Goal: Information Seeking & Learning: Check status

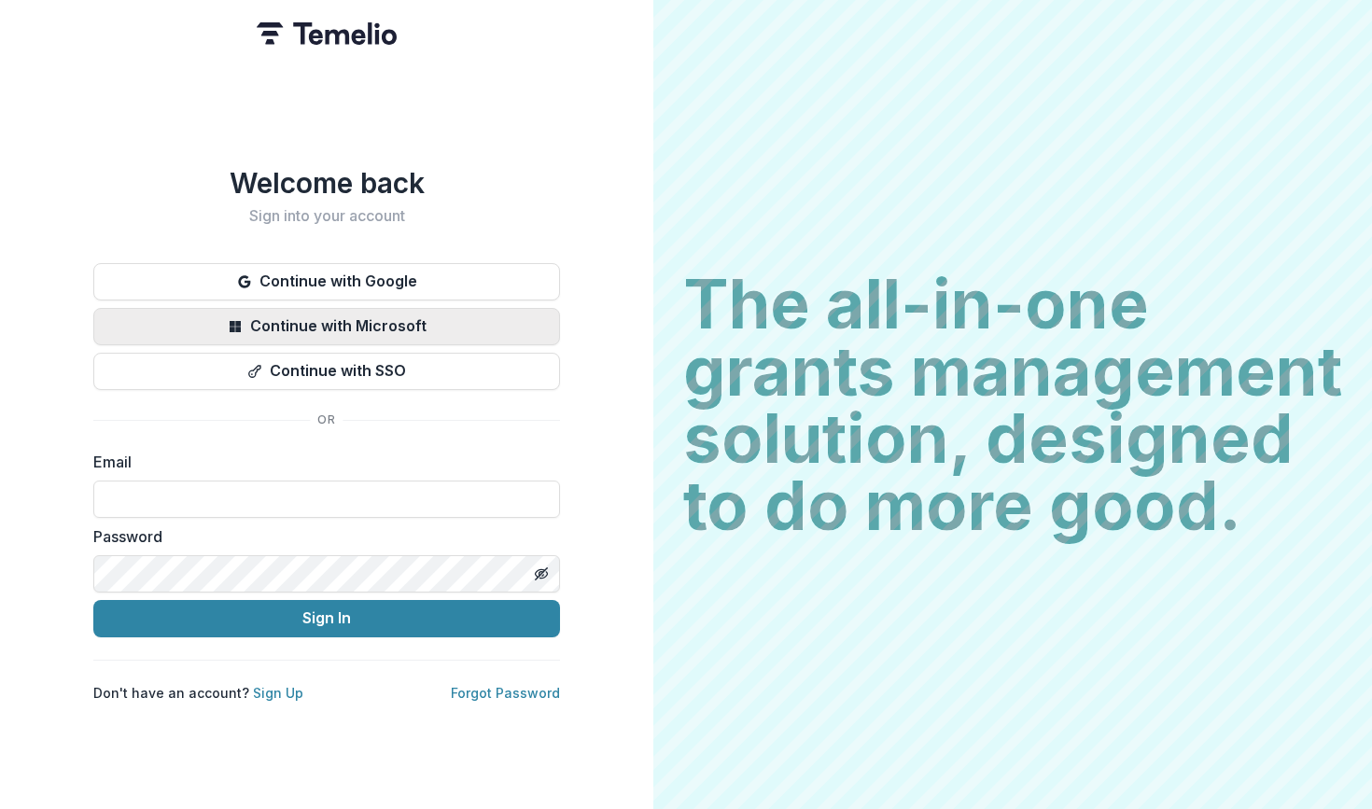
click at [350, 332] on button "Continue with Microsoft" at bounding box center [326, 326] width 467 height 37
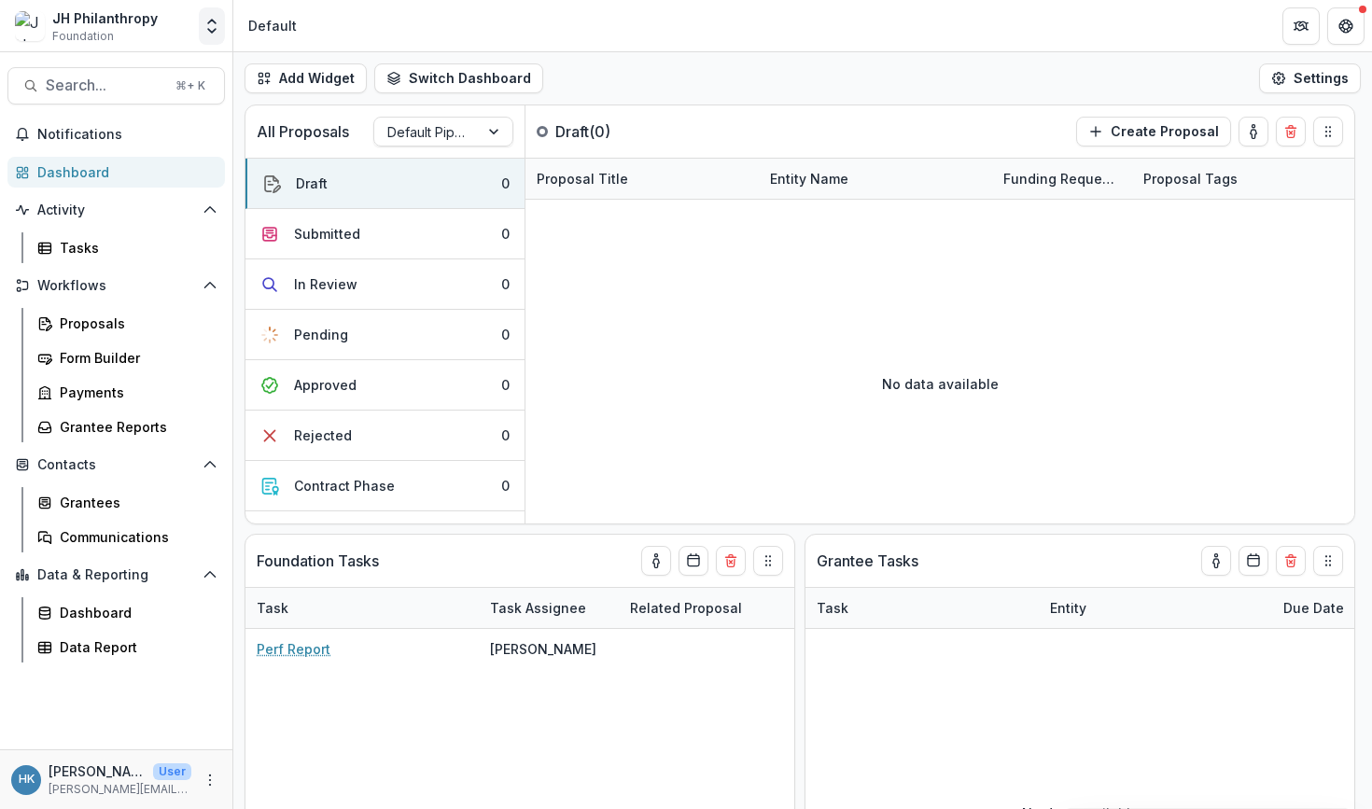
click at [218, 29] on icon "Open entity switcher" at bounding box center [212, 26] width 19 height 19
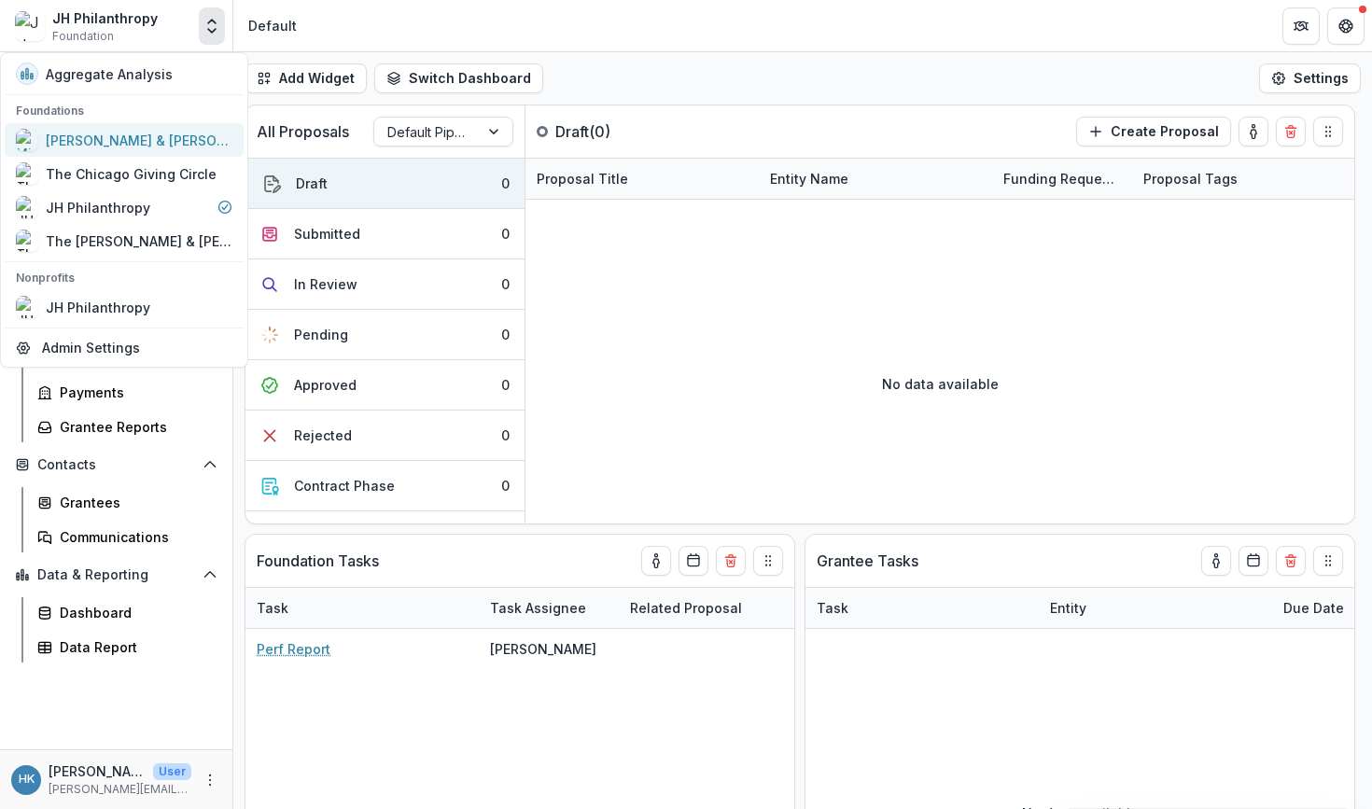
click at [122, 139] on div "[PERSON_NAME] & [PERSON_NAME] Charitable Fund" at bounding box center [139, 141] width 187 height 20
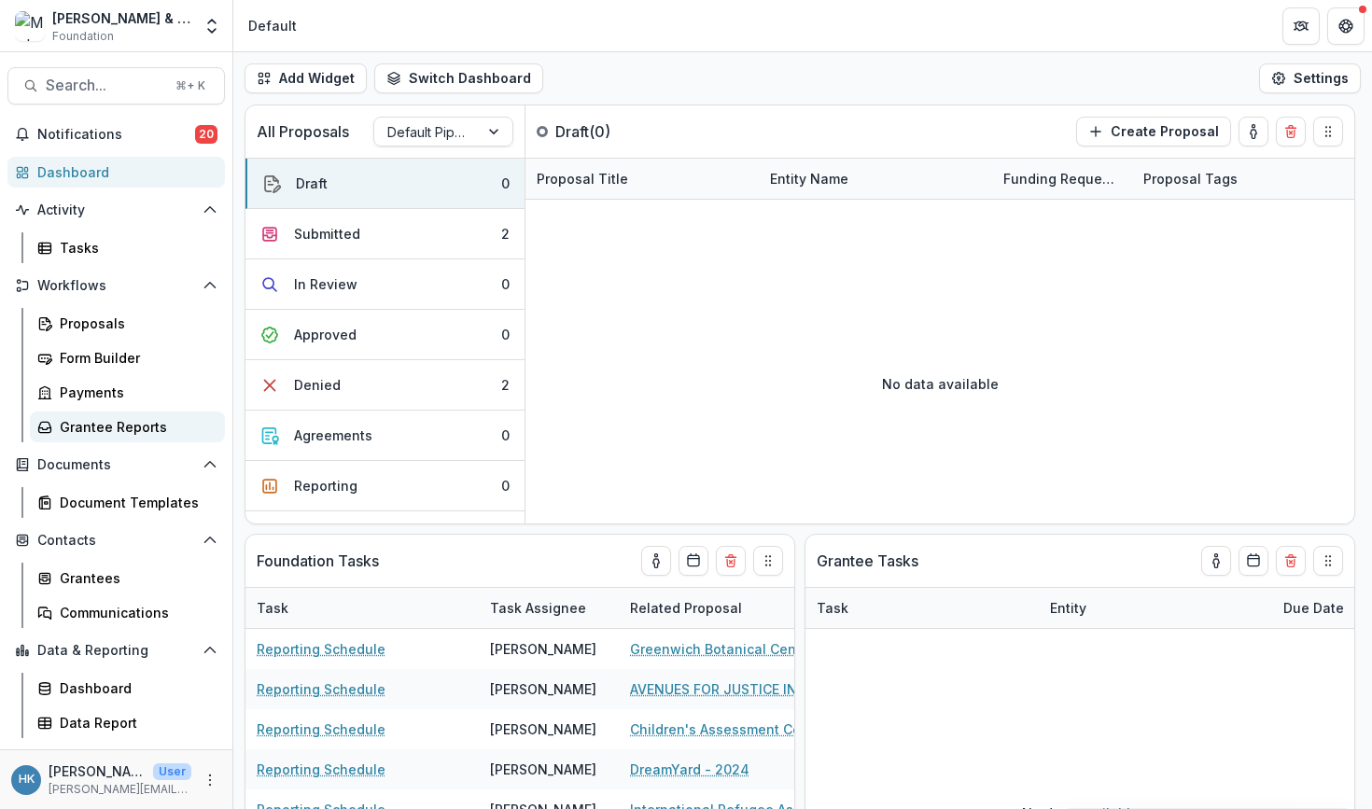
click at [138, 423] on div "Grantee Reports" at bounding box center [135, 427] width 150 height 20
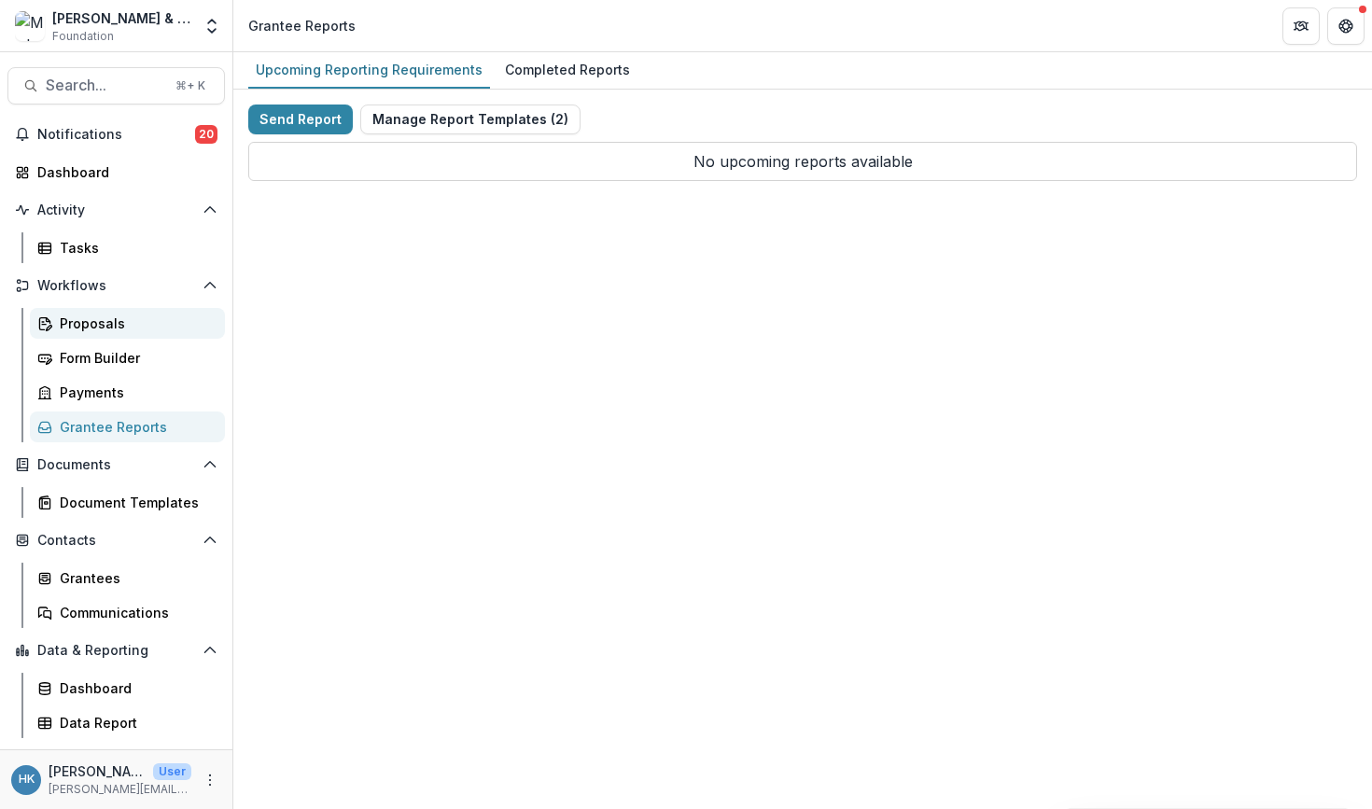
click at [128, 321] on div "Proposals" at bounding box center [135, 324] width 150 height 20
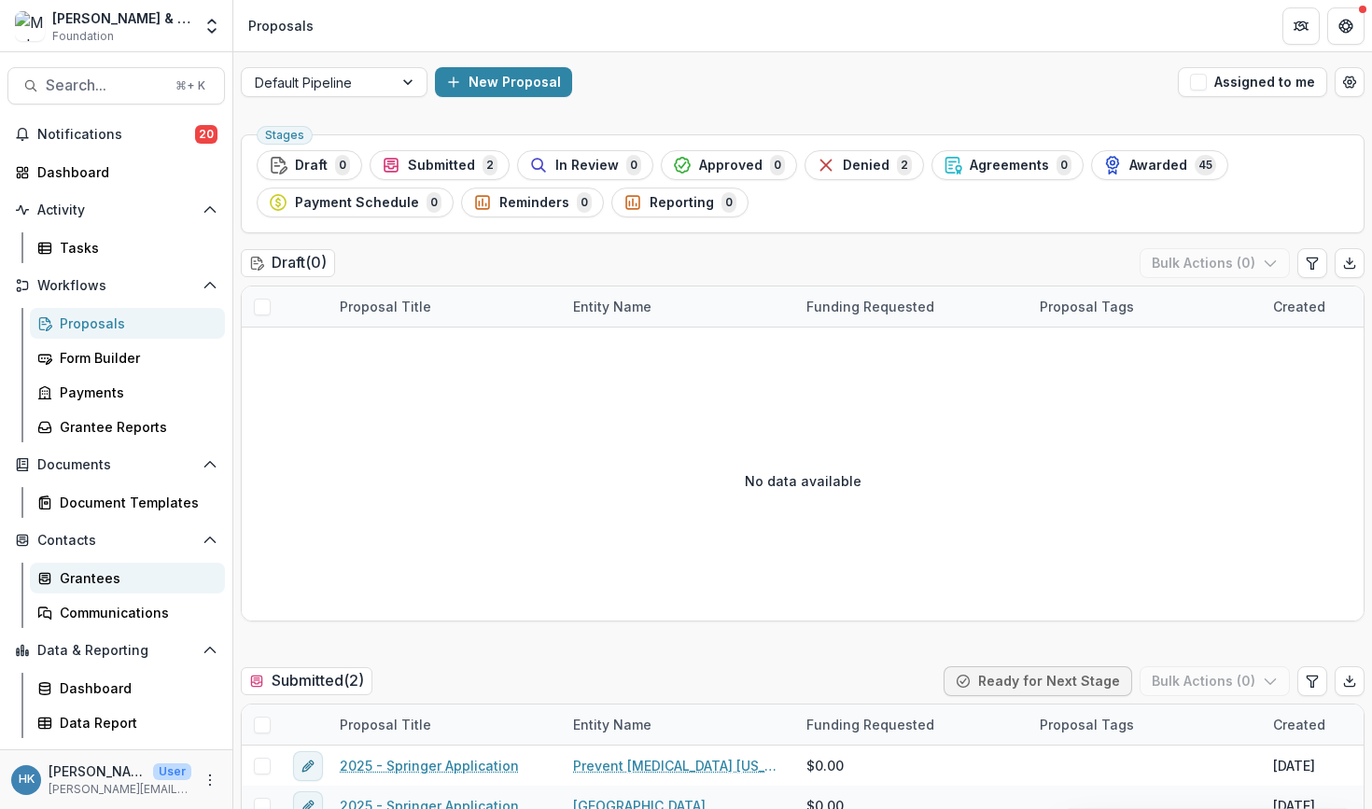
click at [81, 581] on div "Grantees" at bounding box center [135, 578] width 150 height 20
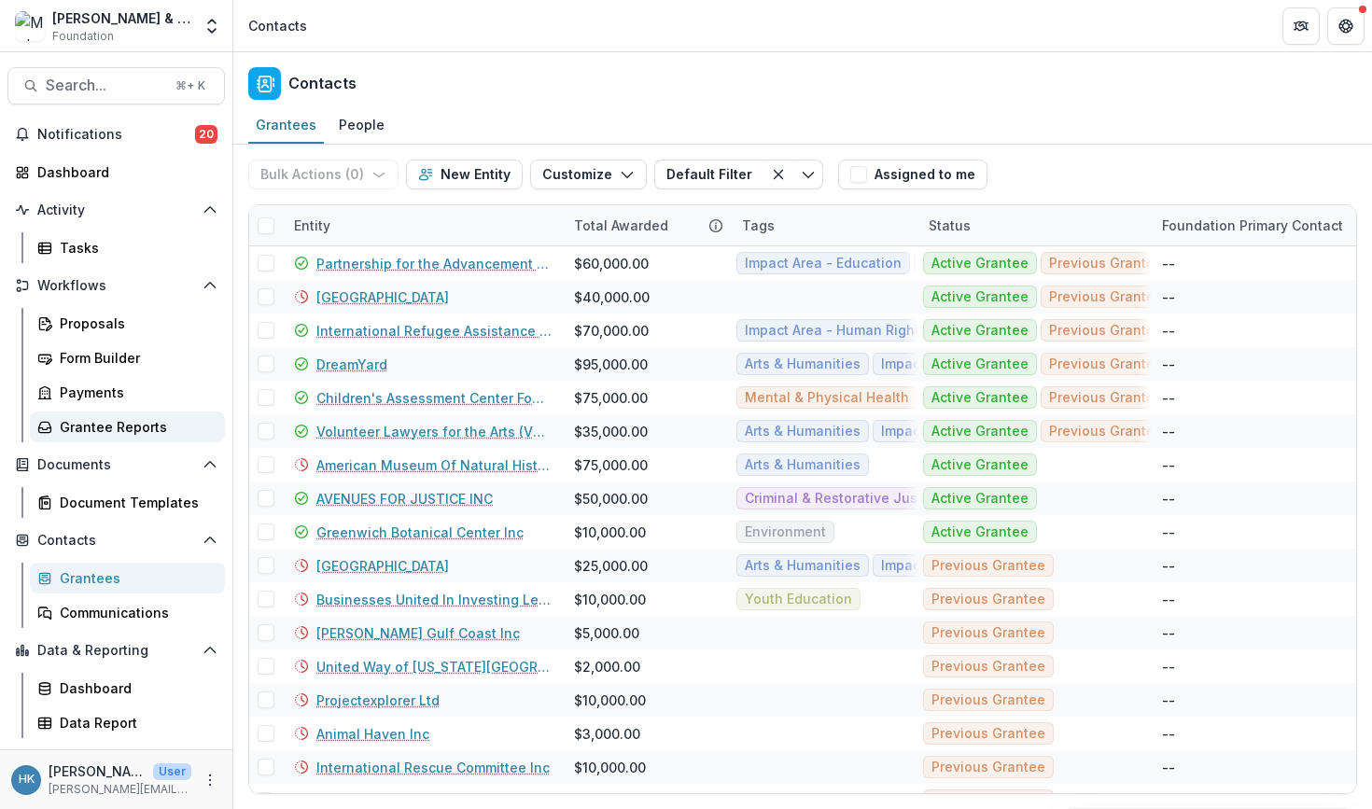
click at [118, 424] on div "Grantee Reports" at bounding box center [135, 427] width 150 height 20
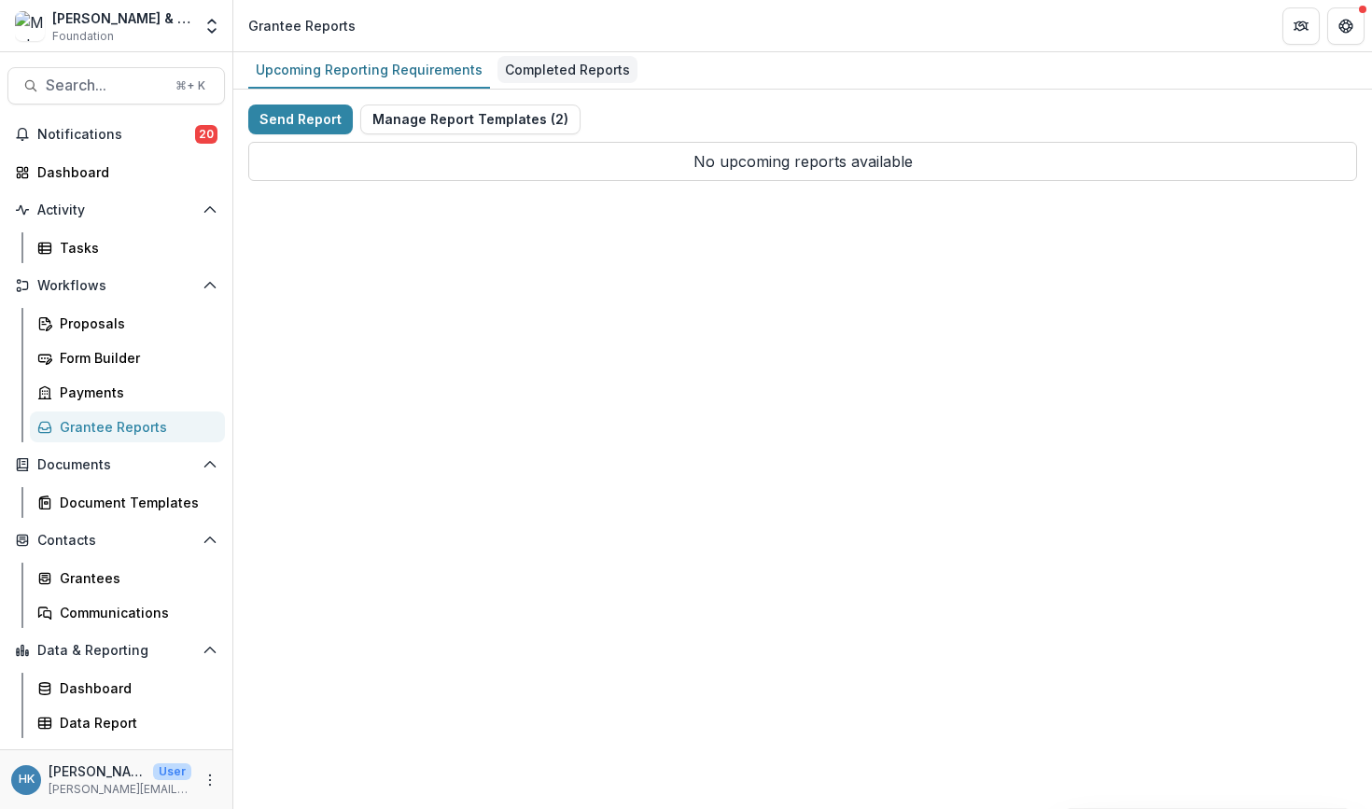
click at [538, 72] on div "Completed Reports" at bounding box center [567, 69] width 140 height 27
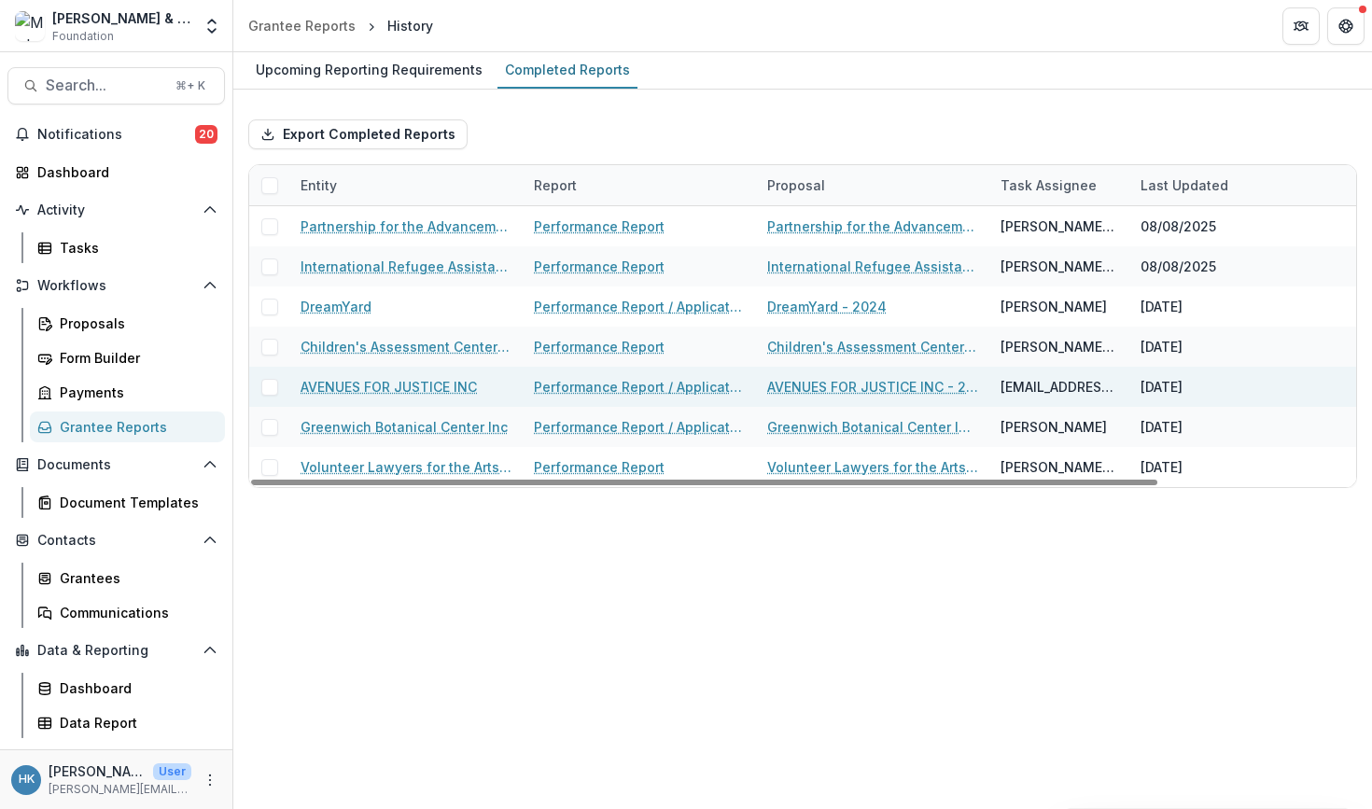
click at [587, 383] on link "Performance Report / Application for Renewal" at bounding box center [639, 387] width 211 height 20
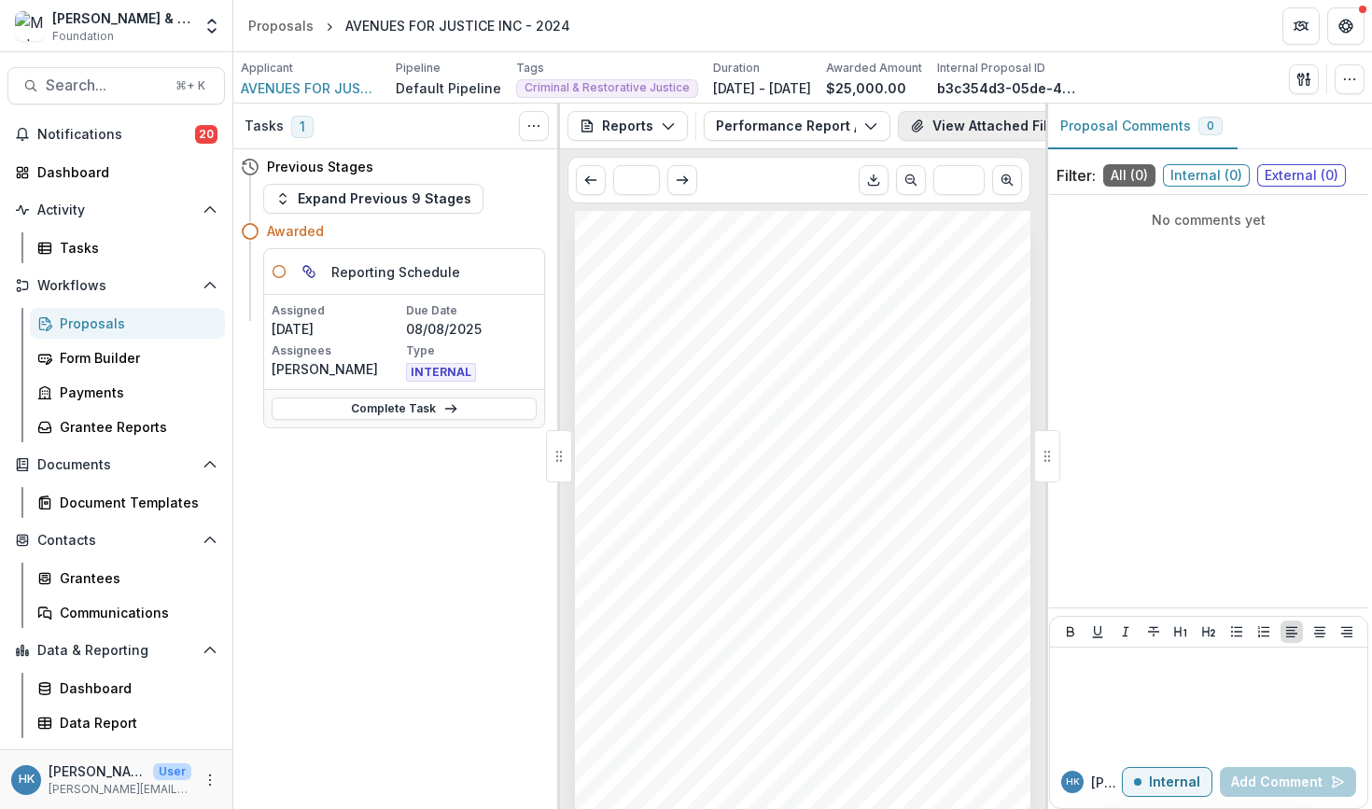
click at [985, 133] on button "View Attached Files" at bounding box center [986, 126] width 177 height 30
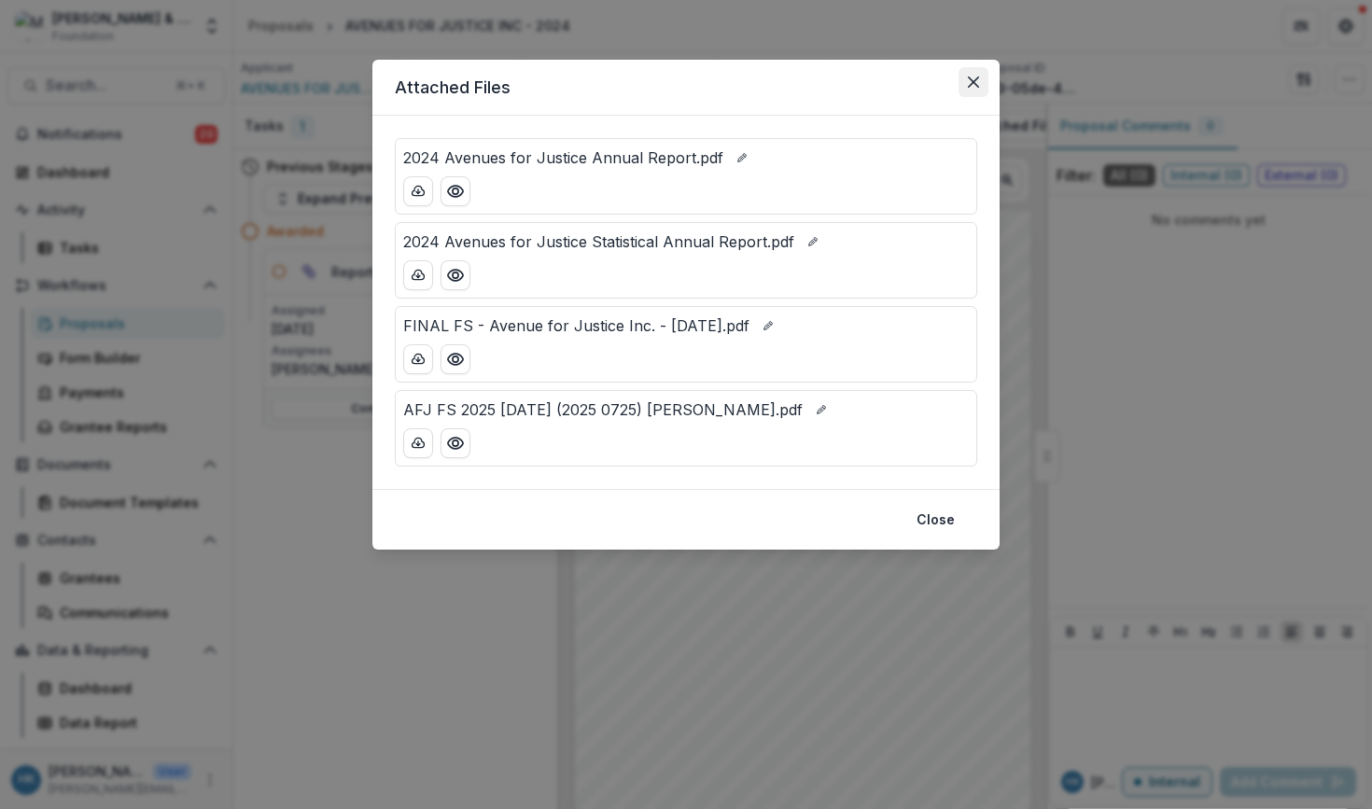
click at [971, 84] on icon "Close" at bounding box center [973, 82] width 11 height 11
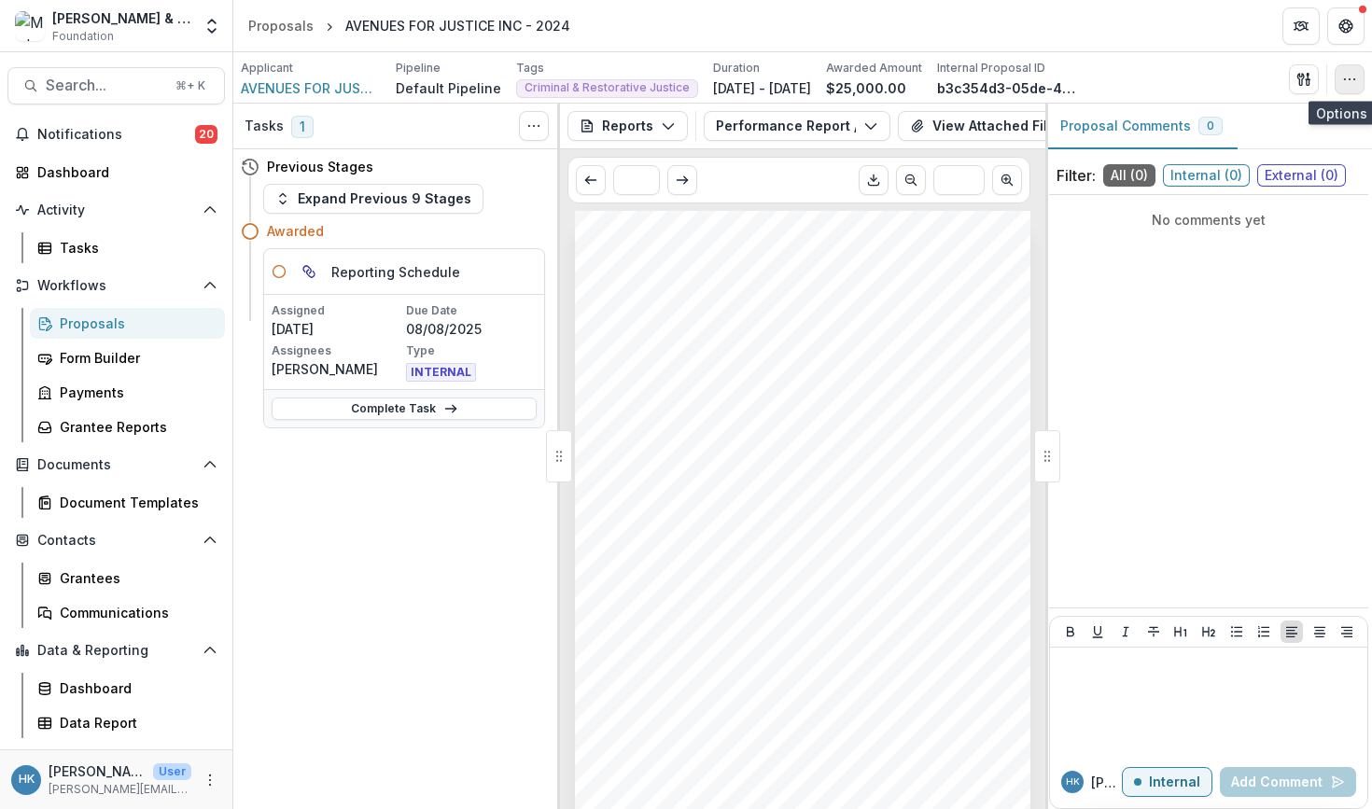
click at [1340, 86] on button "button" at bounding box center [1350, 79] width 30 height 30
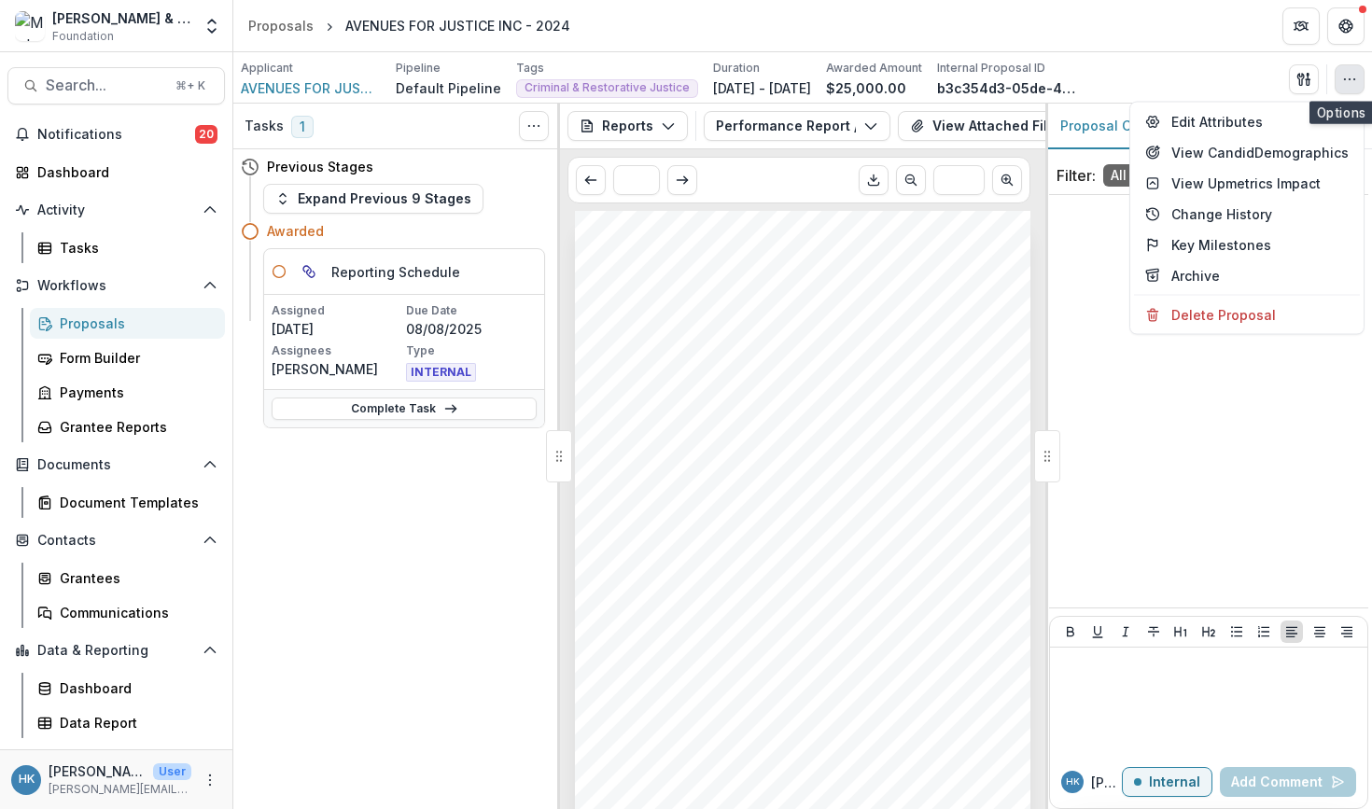
click at [1350, 81] on icon "button" at bounding box center [1349, 79] width 15 height 15
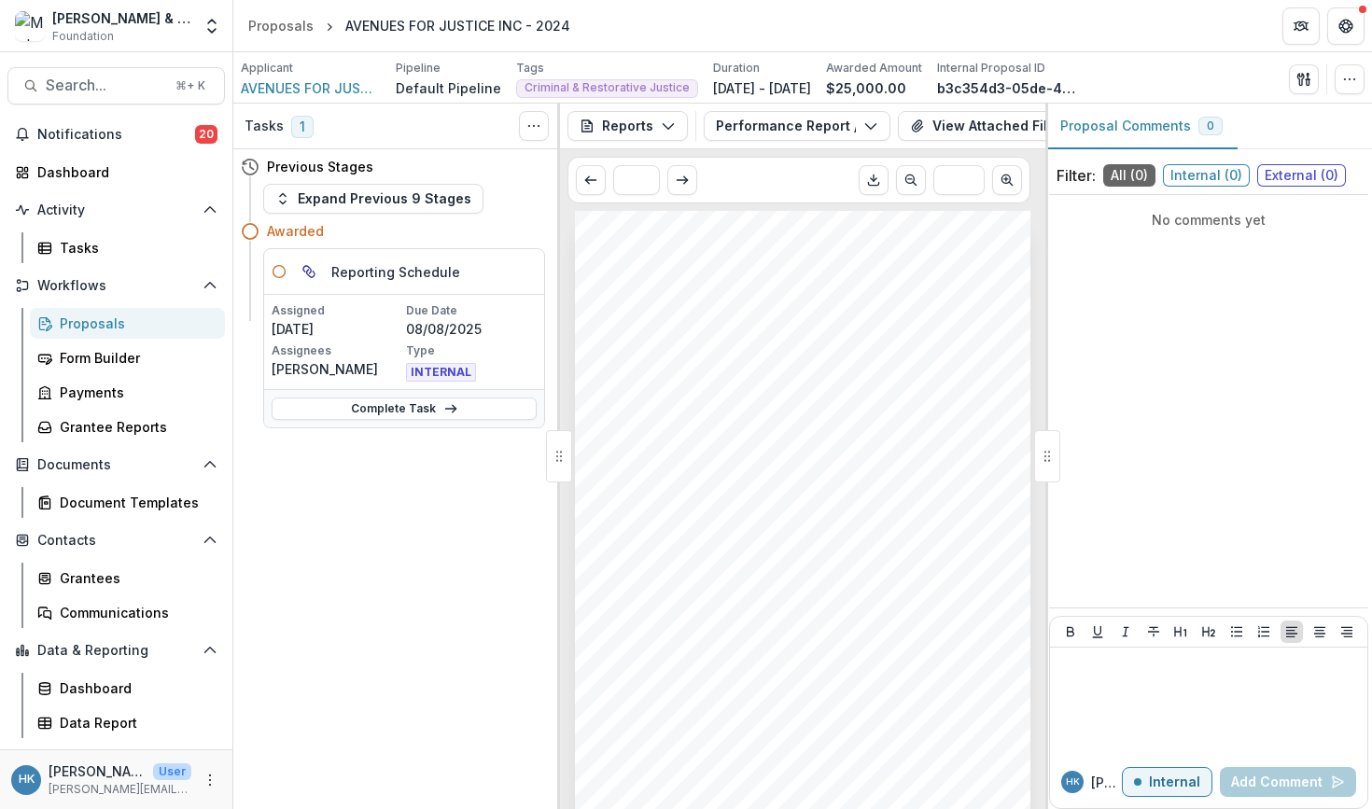
click at [1184, 70] on div "Applicant AVENUES FOR JUSTICE INC Pipeline Default Pipeline Tags Criminal & Res…" at bounding box center [803, 79] width 1124 height 38
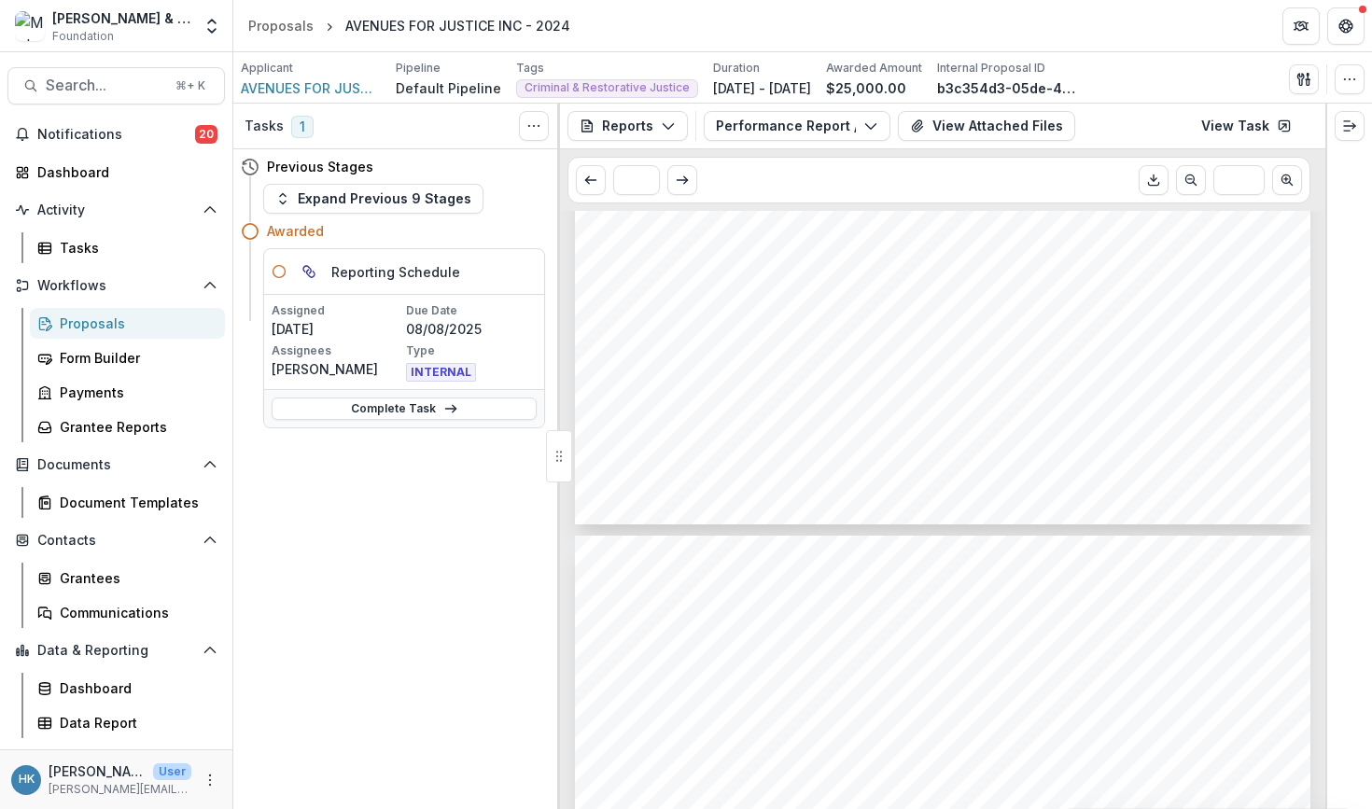
scroll to position [2309, 0]
click at [1156, 173] on icon "Download PDF" at bounding box center [1153, 180] width 15 height 15
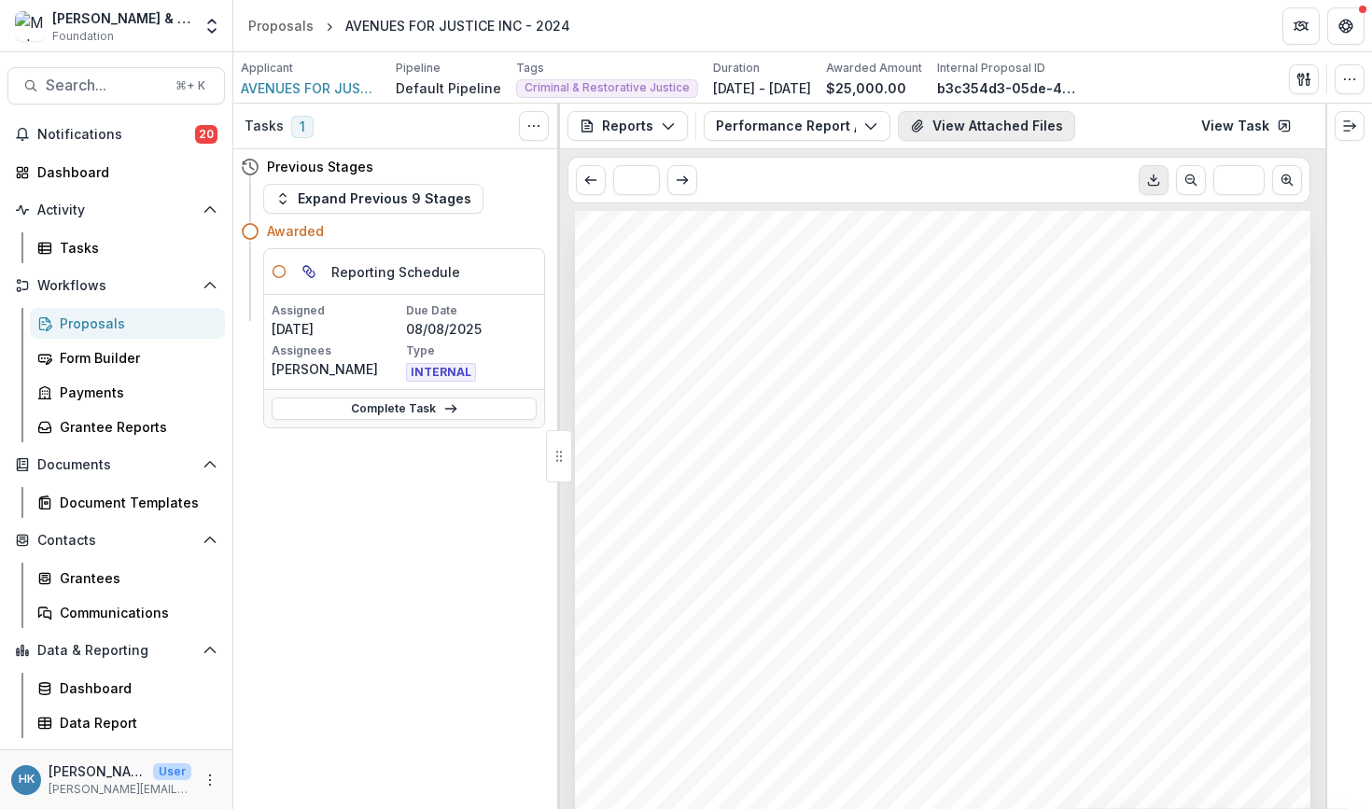
click at [947, 127] on button "View Attached Files" at bounding box center [986, 126] width 177 height 30
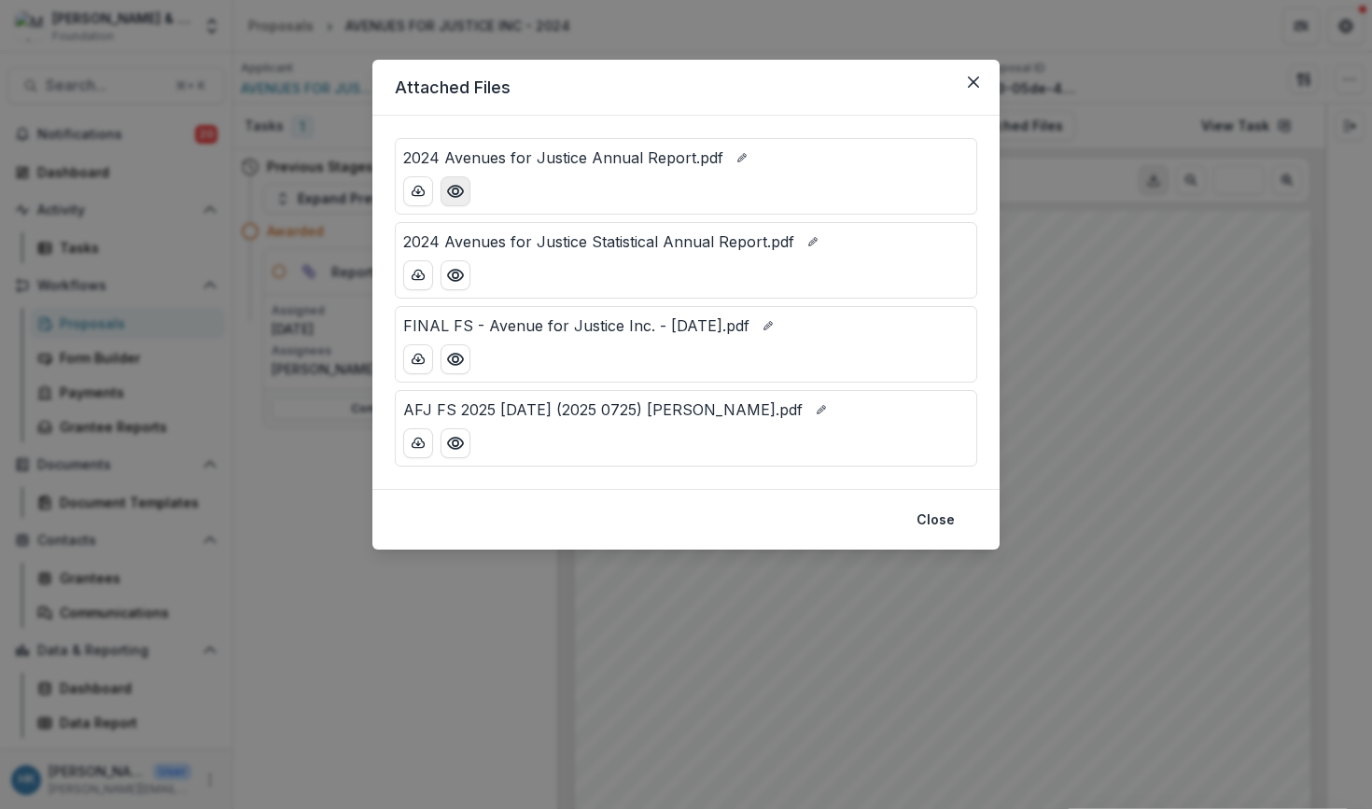
click at [457, 194] on circle "Preview 2024 Avenues for Justice Annual Report.pdf" at bounding box center [456, 192] width 6 height 6
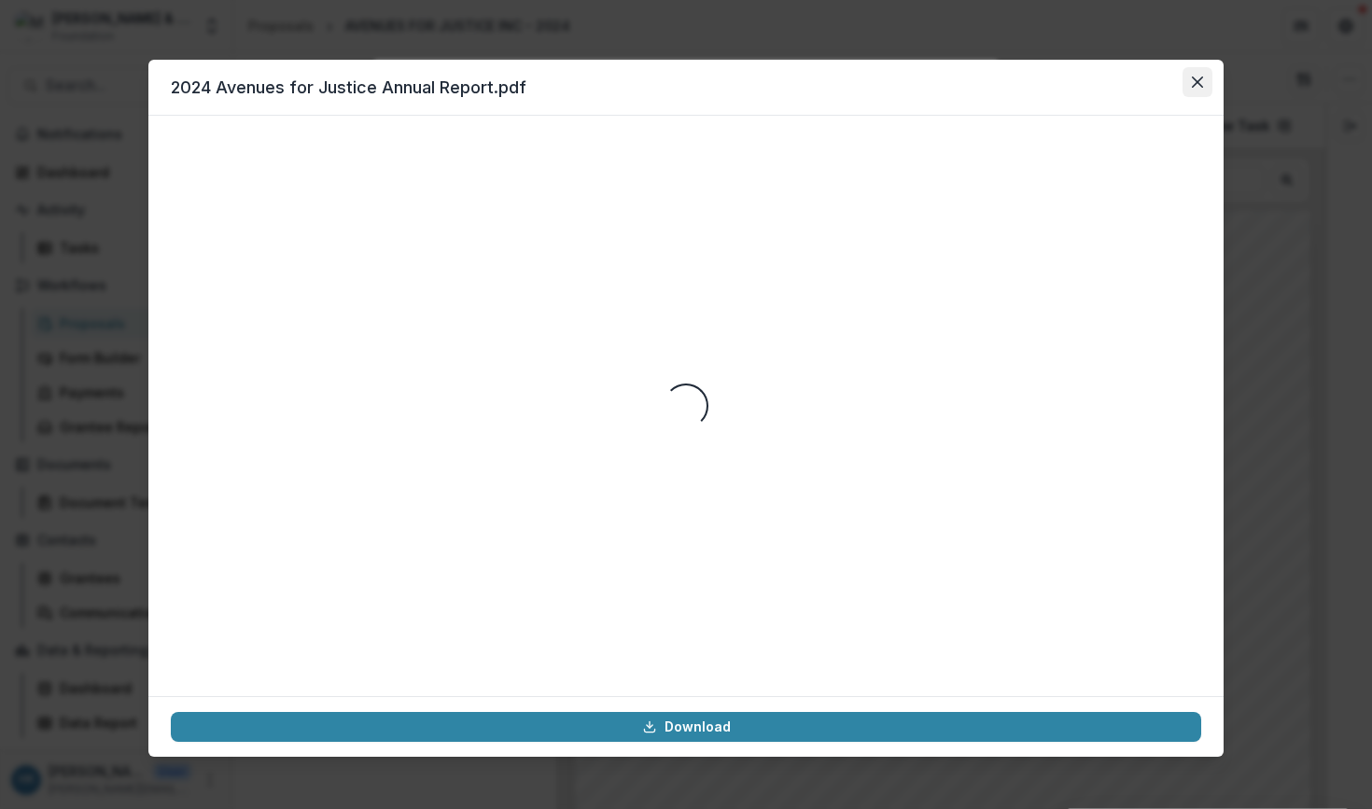
click at [1196, 77] on icon "Close" at bounding box center [1197, 82] width 11 height 11
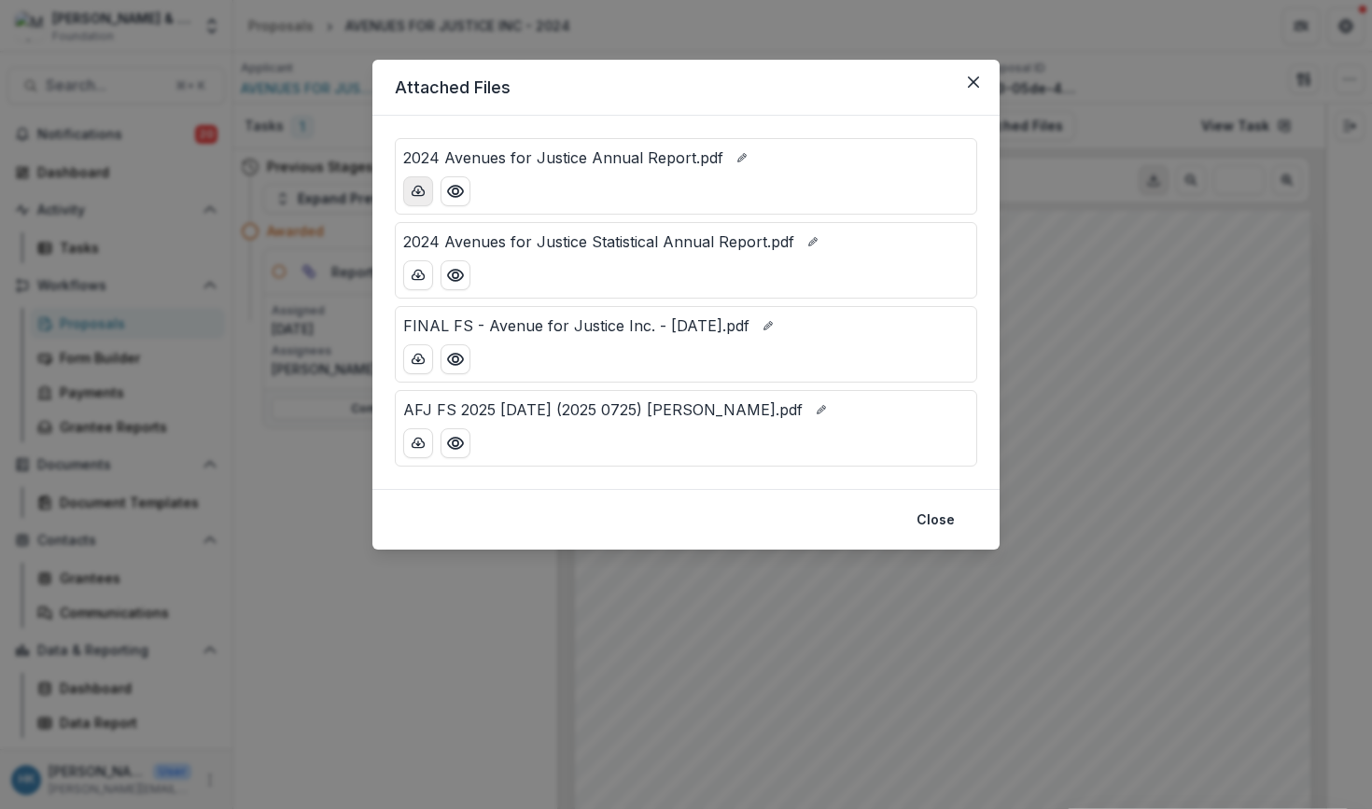
click at [412, 194] on icon "download-button" at bounding box center [418, 190] width 12 height 9
click at [456, 195] on icon "Preview 2024 Avenues for Justice Annual Report.pdf" at bounding box center [455, 191] width 19 height 19
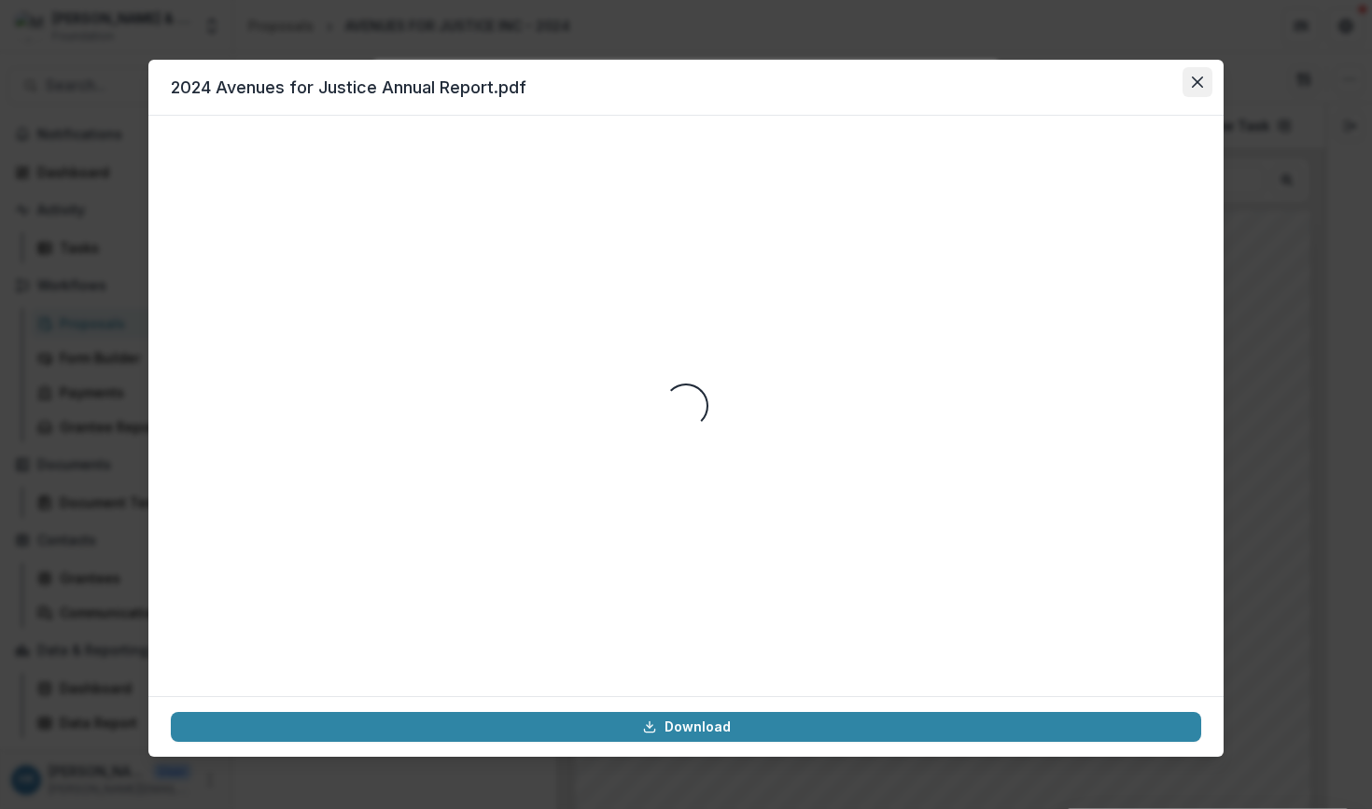
click at [1200, 83] on icon "Close" at bounding box center [1197, 82] width 11 height 11
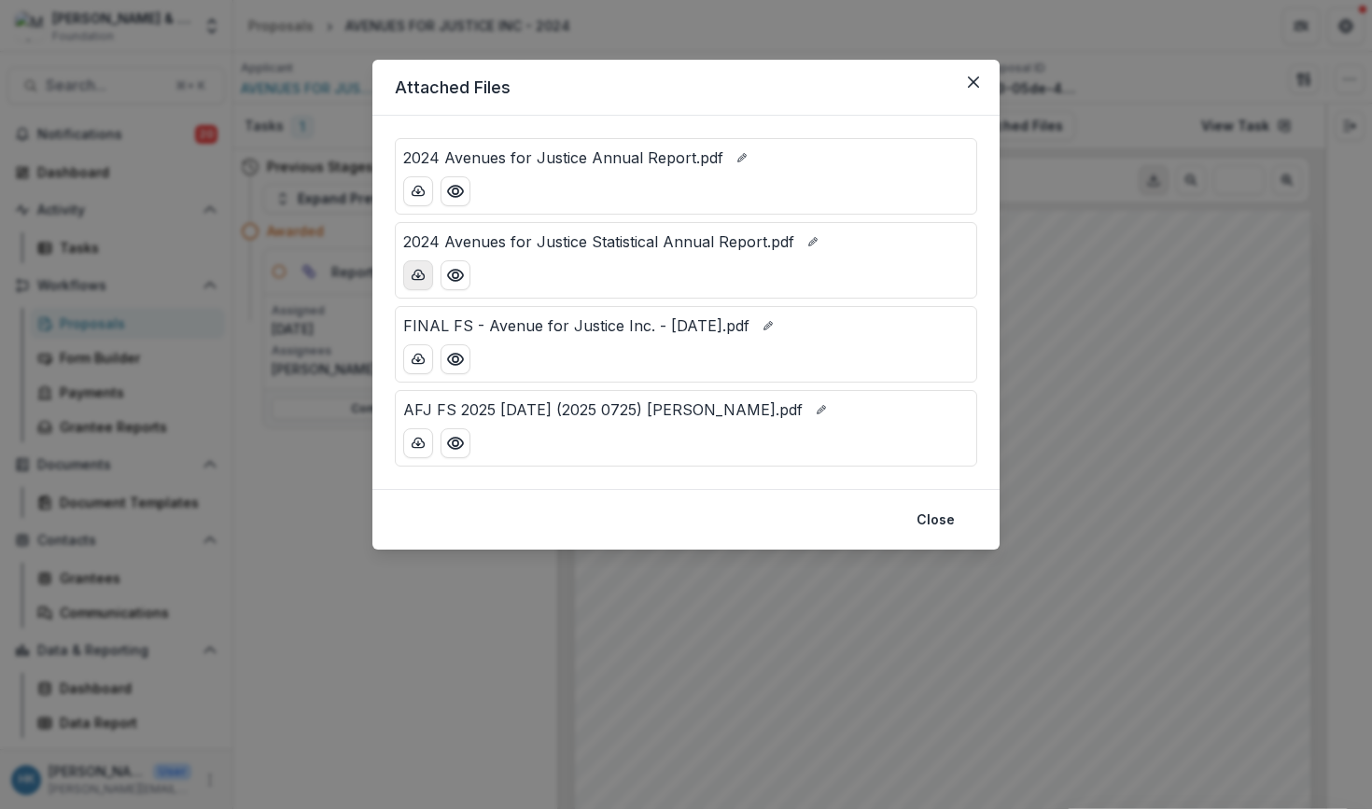
click at [426, 275] on button "download-button" at bounding box center [418, 275] width 30 height 30
click at [420, 357] on icon "download-button" at bounding box center [418, 359] width 15 height 15
click at [417, 440] on icon "download-button" at bounding box center [418, 443] width 15 height 15
click at [964, 84] on button "Close" at bounding box center [973, 82] width 30 height 30
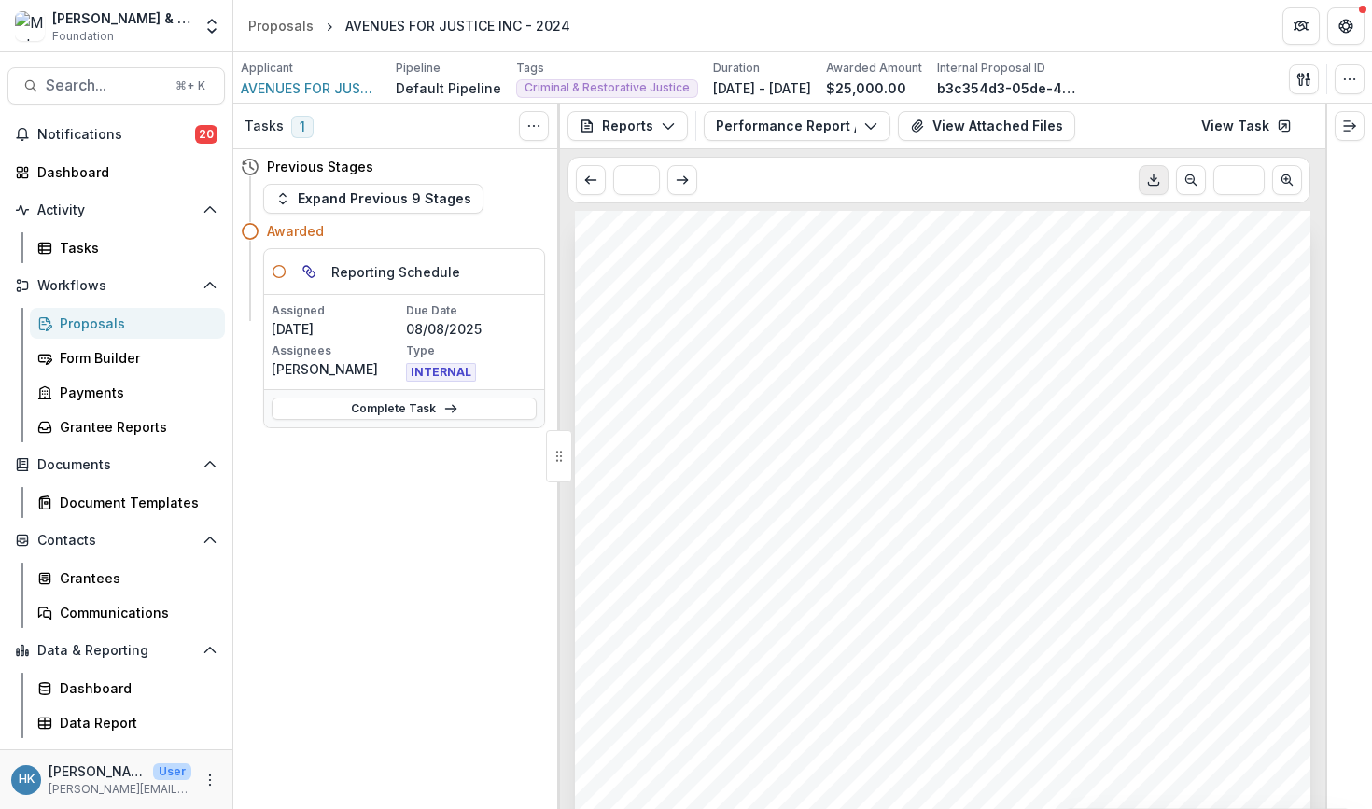
scroll to position [40, 0]
click at [271, 17] on div "Proposals" at bounding box center [280, 26] width 65 height 20
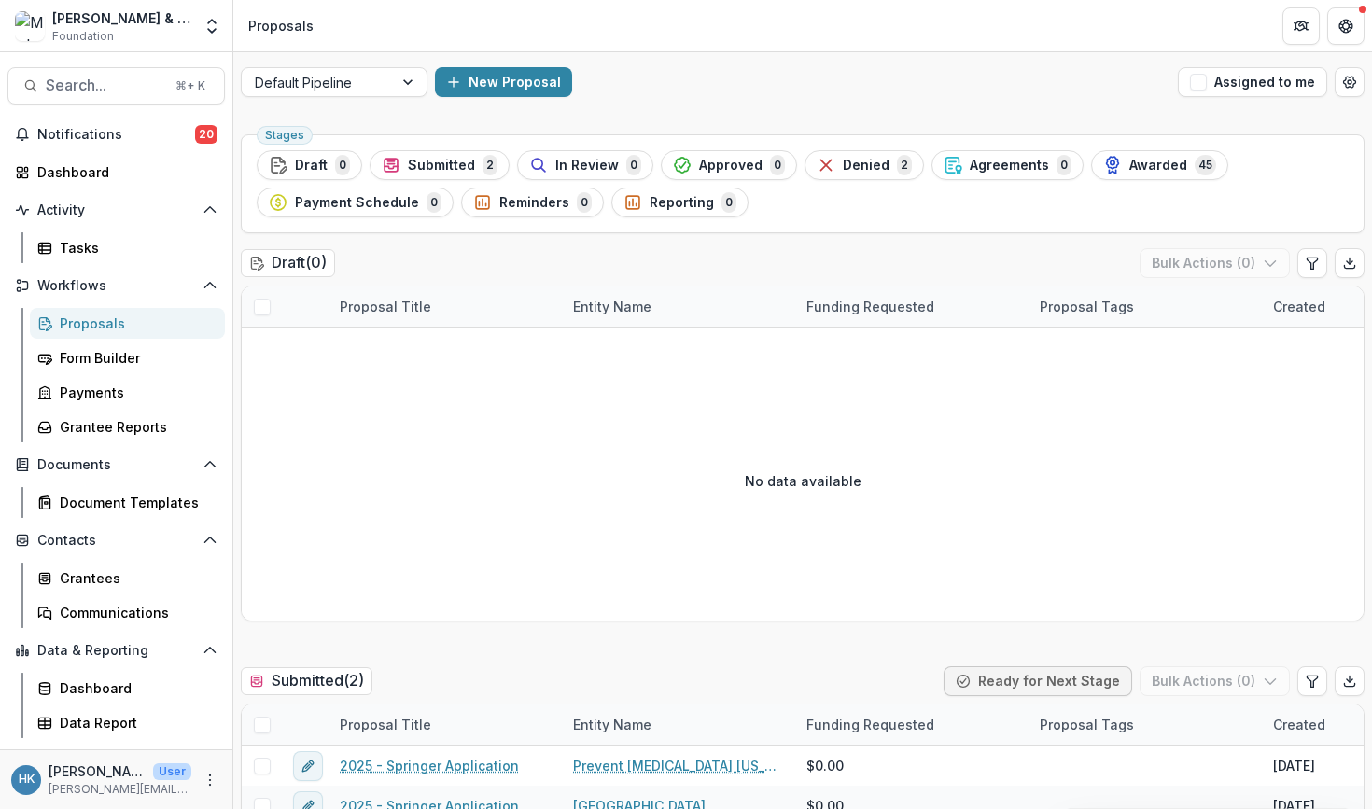
click at [113, 408] on div "Proposals Form Builder Payments Grantee Reports" at bounding box center [127, 375] width 210 height 134
click at [112, 426] on div "Grantee Reports" at bounding box center [135, 427] width 150 height 20
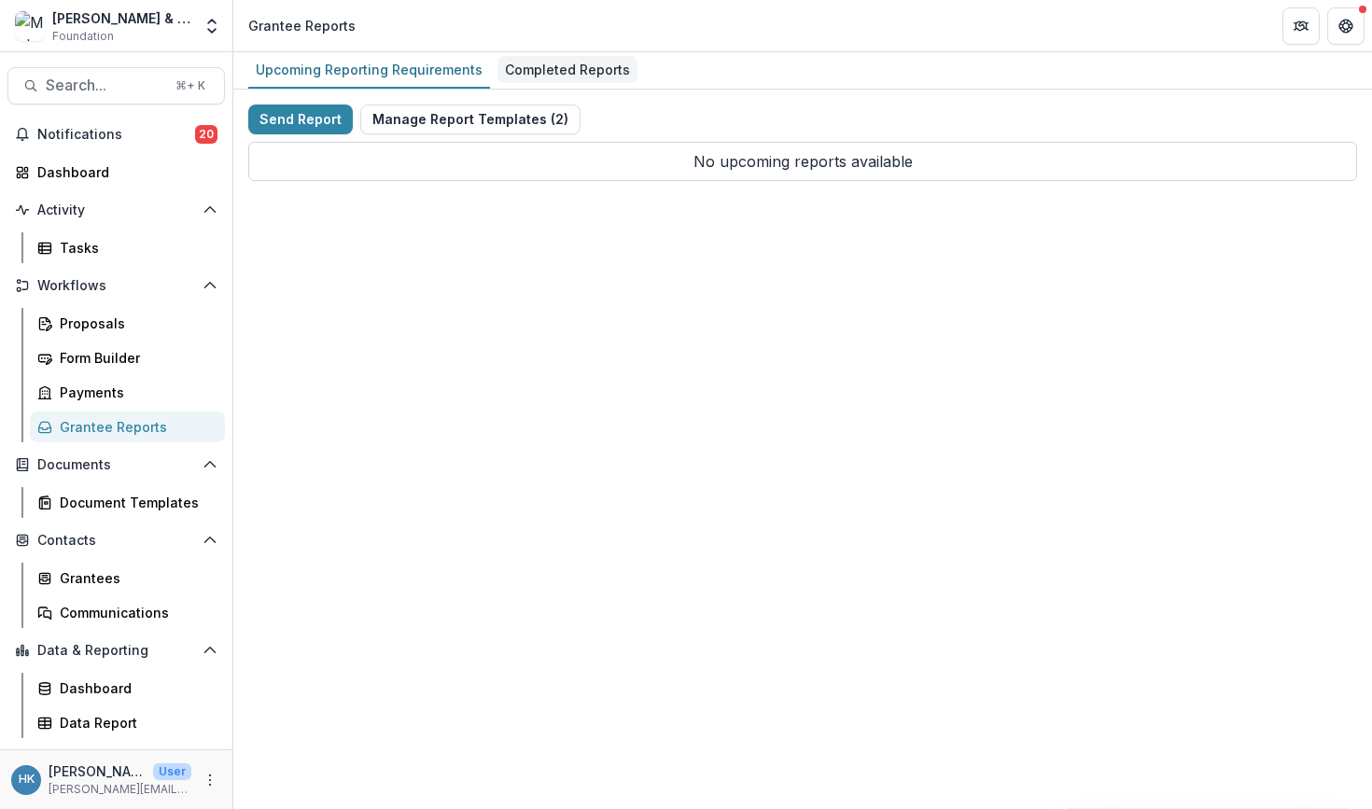
click at [518, 78] on div "Completed Reports" at bounding box center [567, 69] width 140 height 27
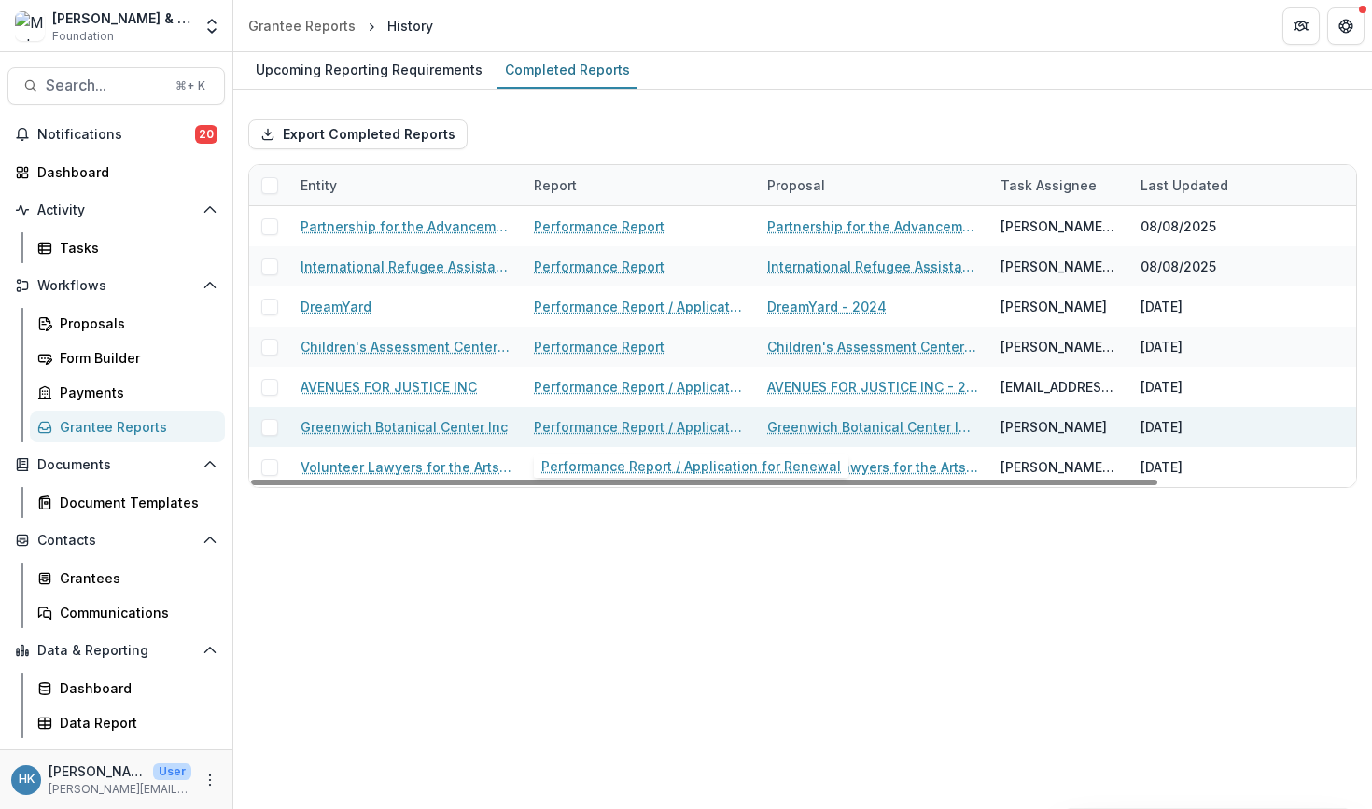
click at [610, 428] on link "Performance Report / Application for Renewal" at bounding box center [639, 427] width 211 height 20
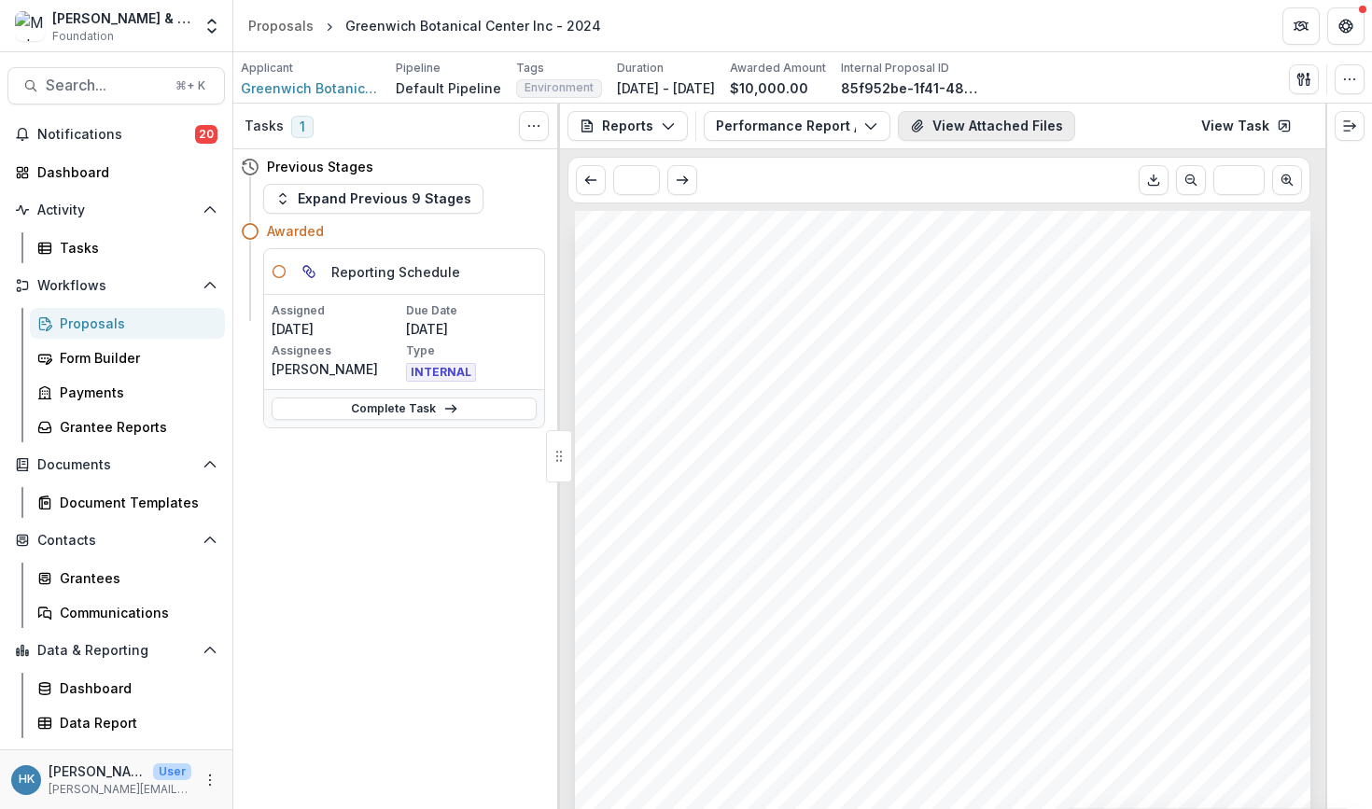
click at [1010, 127] on button "View Attached Files" at bounding box center [986, 126] width 177 height 30
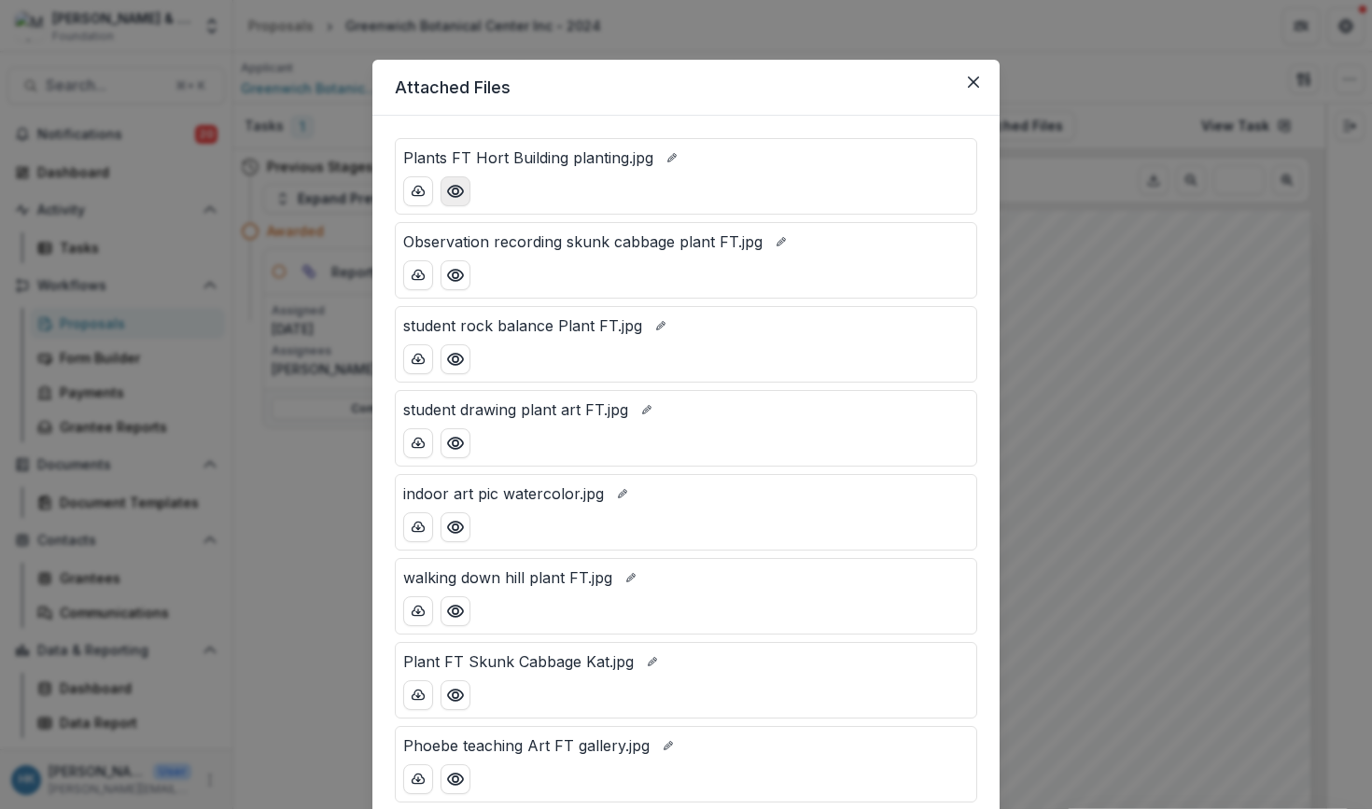
click at [451, 196] on icon "Preview Plants FT Hort Building planting.jpg" at bounding box center [455, 191] width 15 height 11
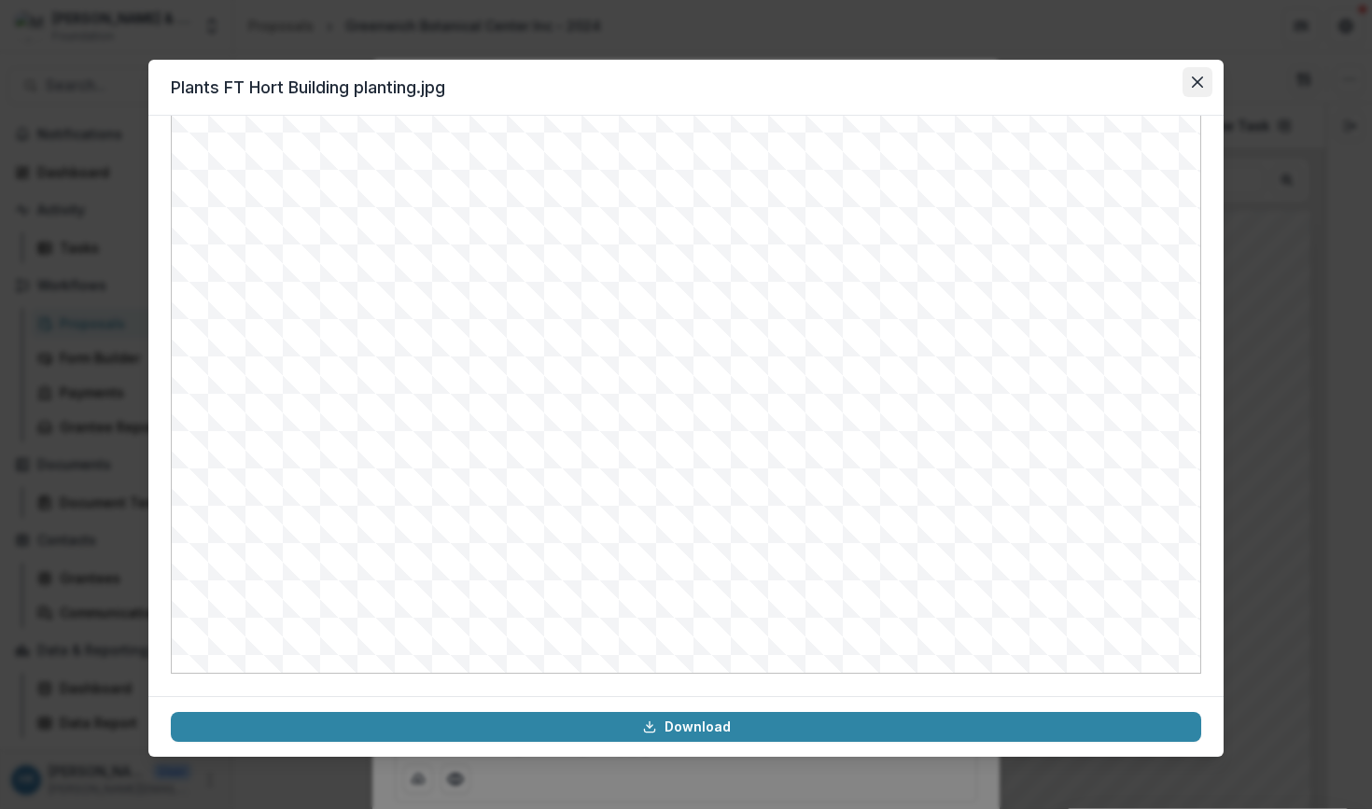
scroll to position [192, 0]
click at [1197, 88] on button "Close" at bounding box center [1197, 82] width 30 height 30
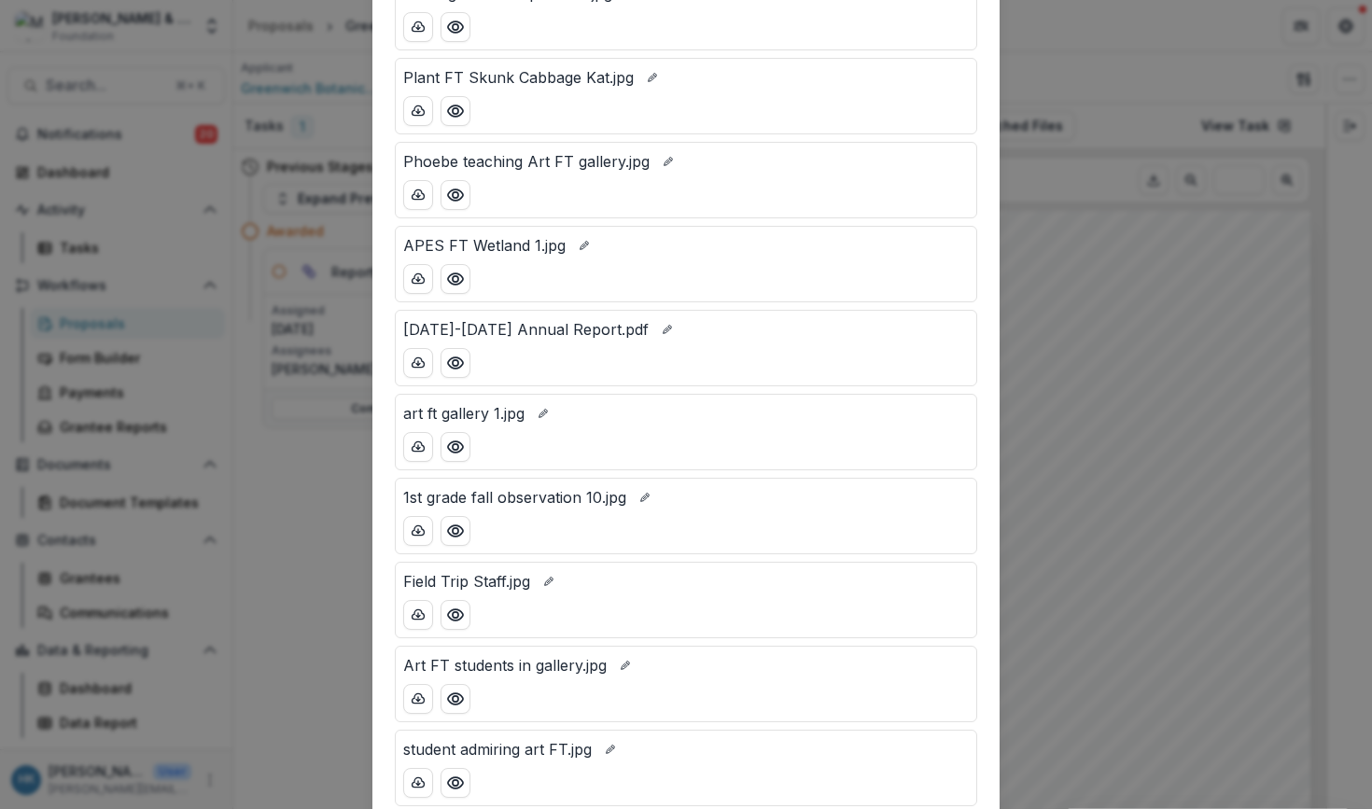
scroll to position [558, 0]
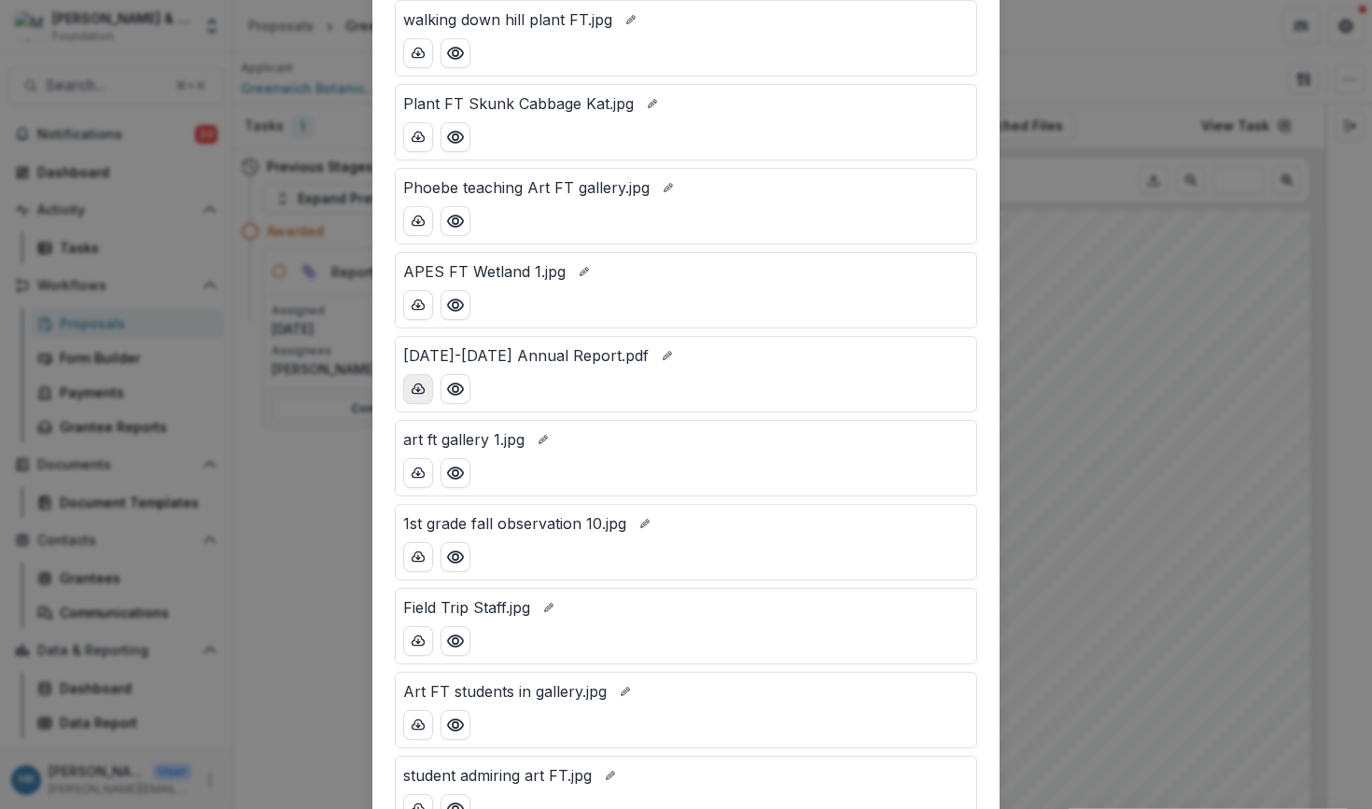
click at [417, 391] on icon "download-button" at bounding box center [418, 389] width 15 height 15
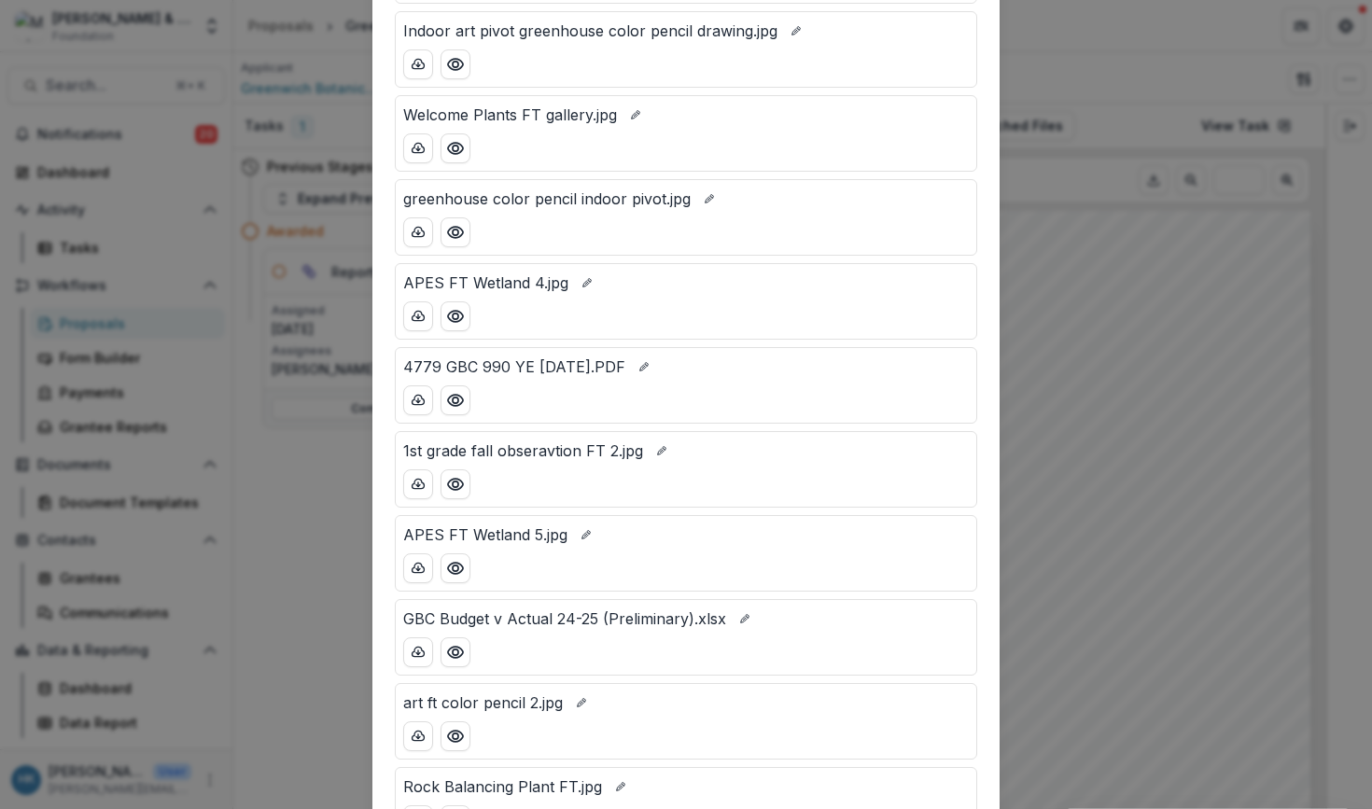
scroll to position [1644, 0]
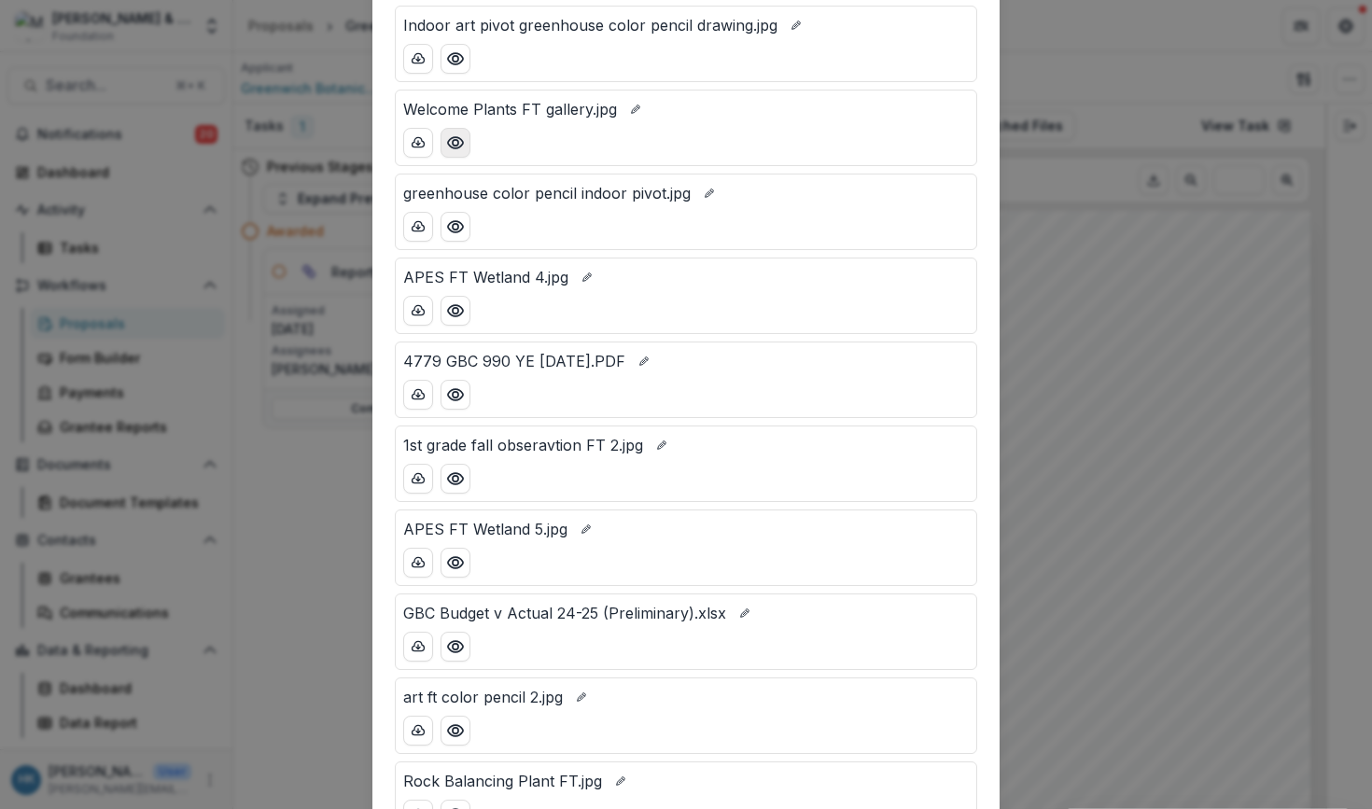
click at [448, 153] on button "Preview Welcome Plants FT gallery.jpg" at bounding box center [455, 143] width 30 height 30
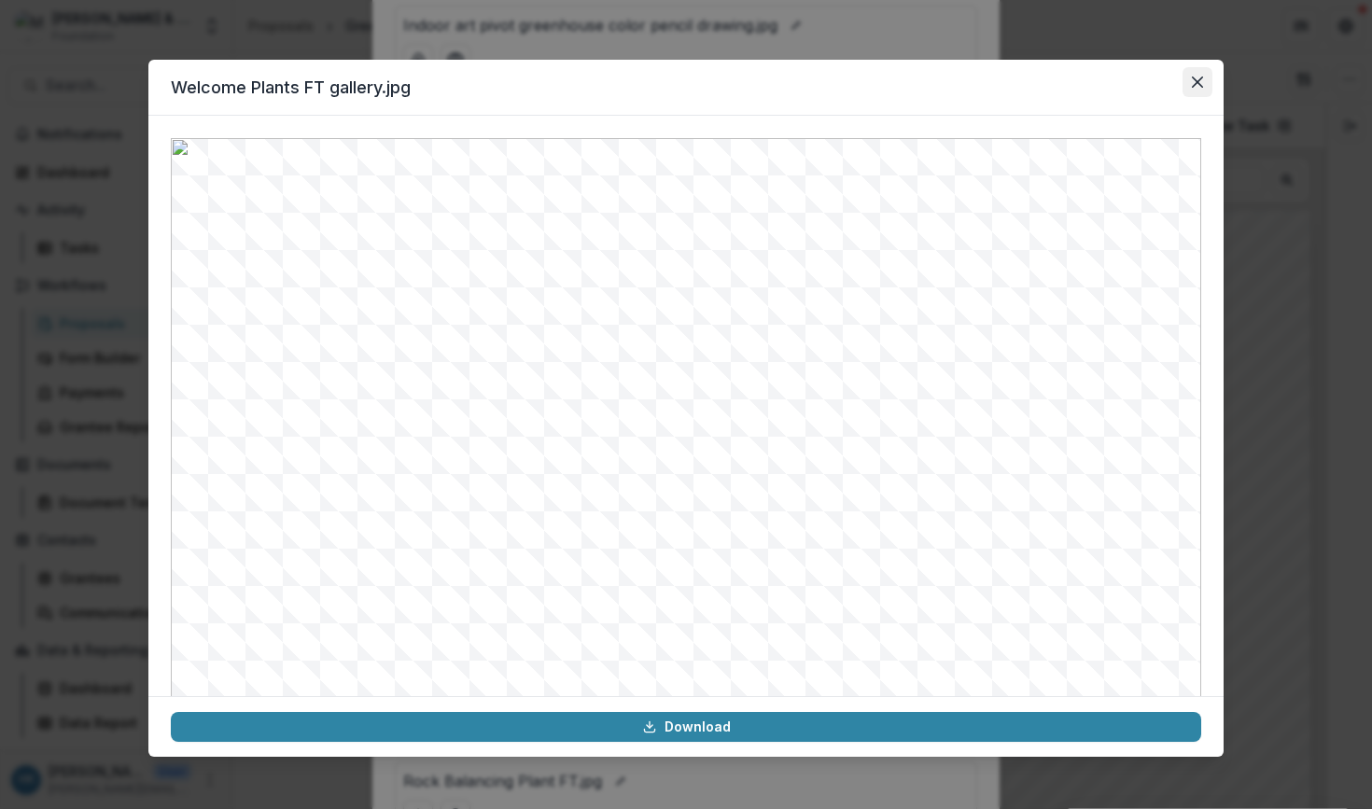
click at [1197, 79] on icon "Close" at bounding box center [1197, 82] width 11 height 11
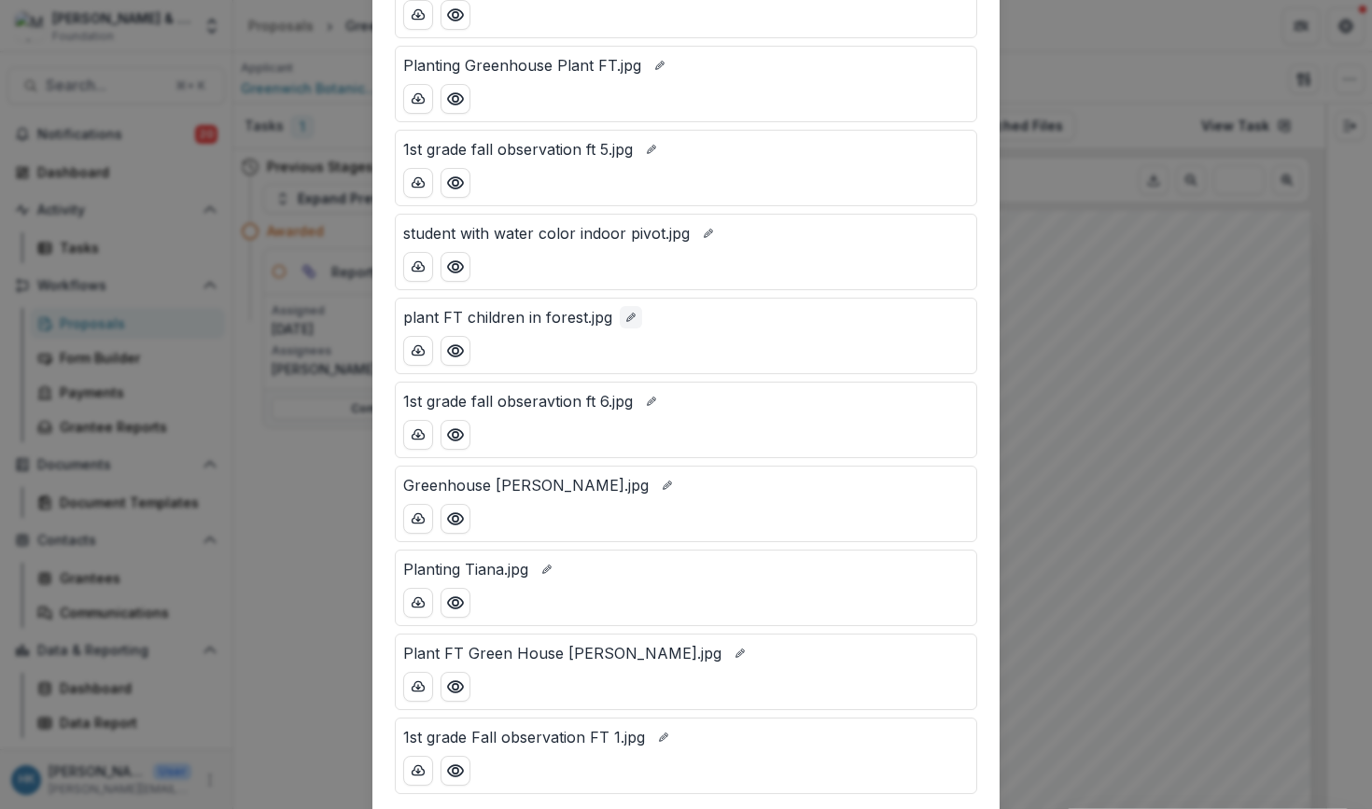
scroll to position [4084, 0]
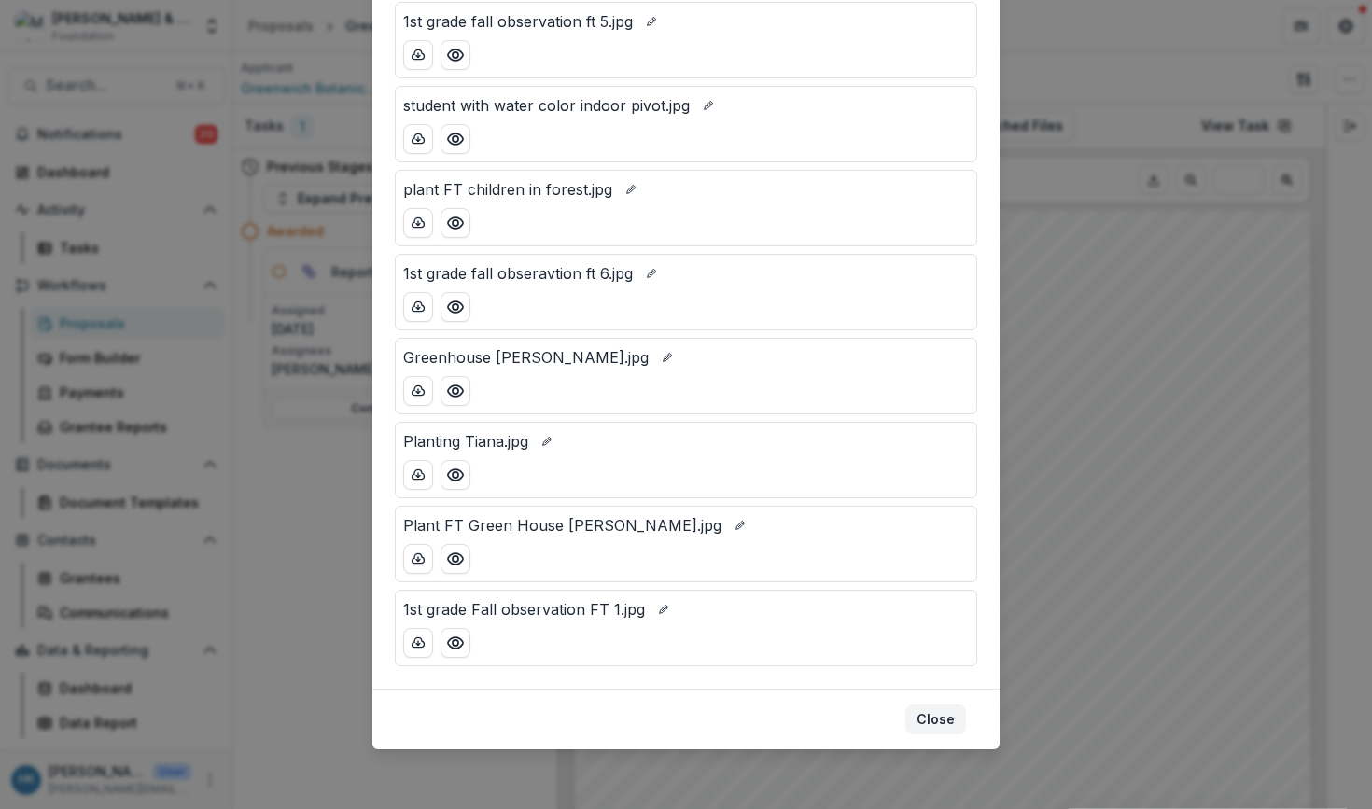
click at [946, 719] on button "Close" at bounding box center [935, 720] width 61 height 30
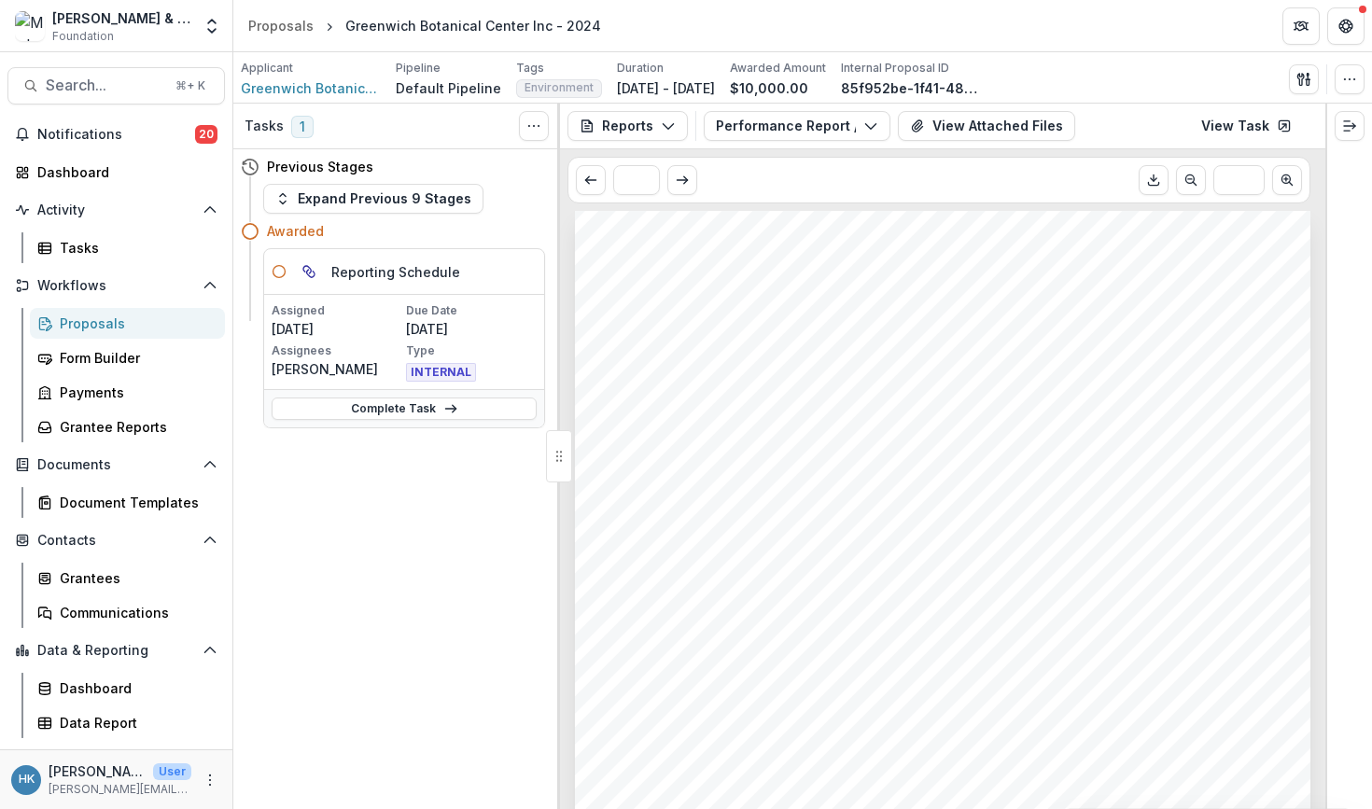
scroll to position [8, 0]
